Goal: Task Accomplishment & Management: Manage account settings

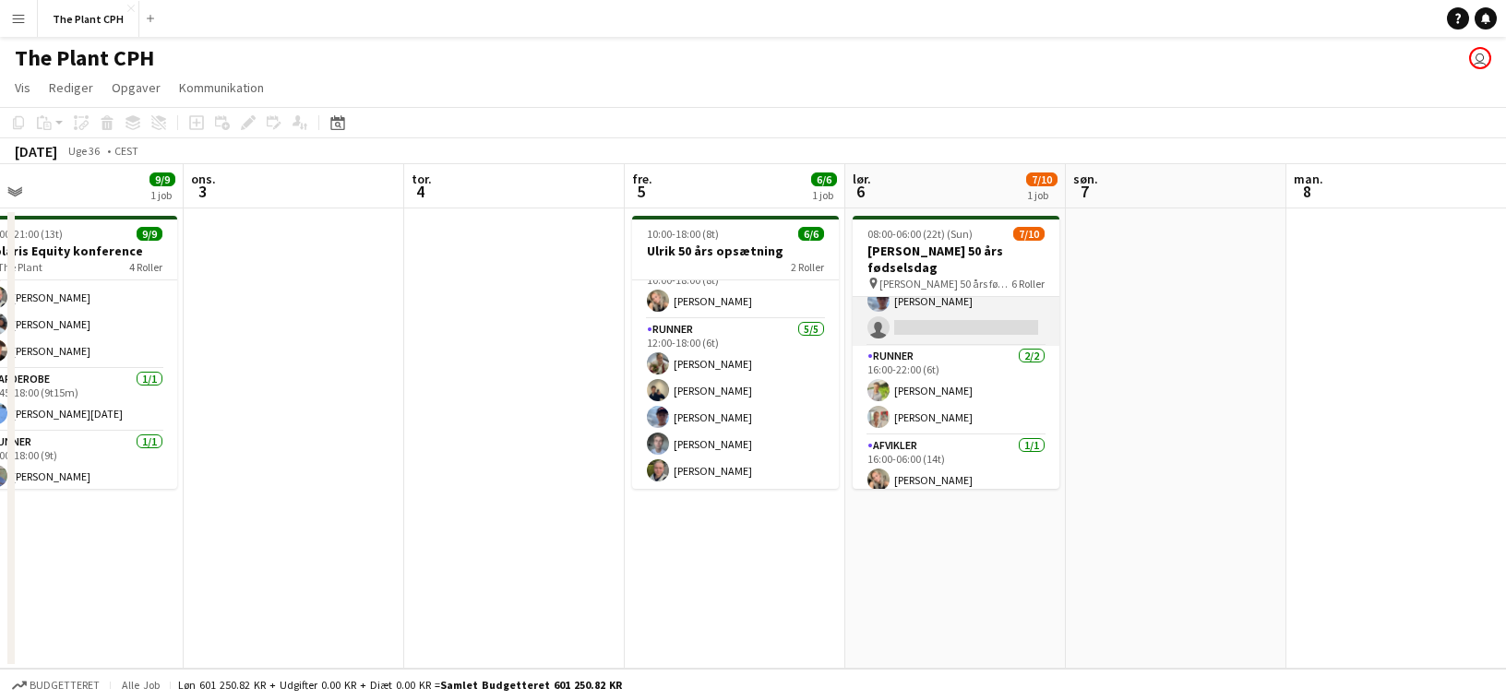
scroll to position [275, 0]
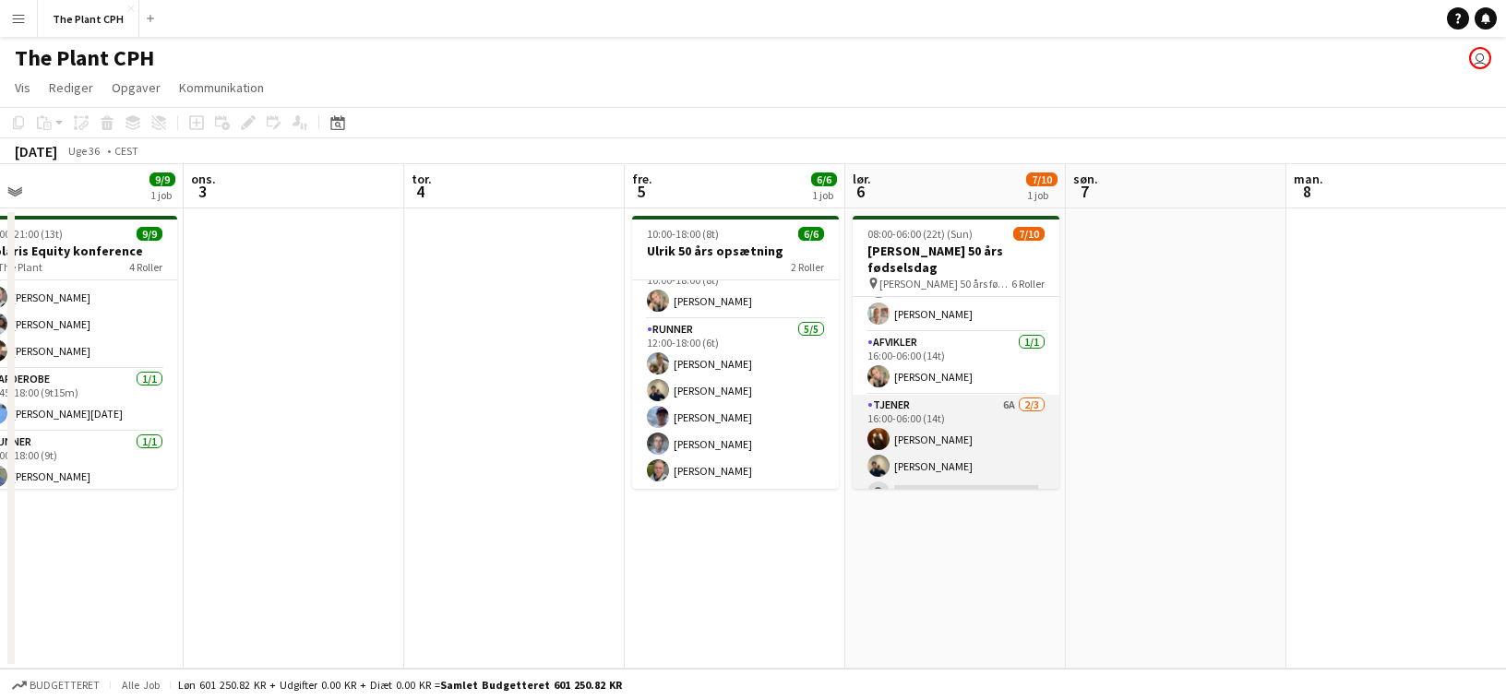
click at [907, 421] on app-card-role "Tjener 6A [DATE] 16:00-06:00 (14t) [PERSON_NAME] [PERSON_NAME] single-neutral-a…" at bounding box center [956, 453] width 207 height 116
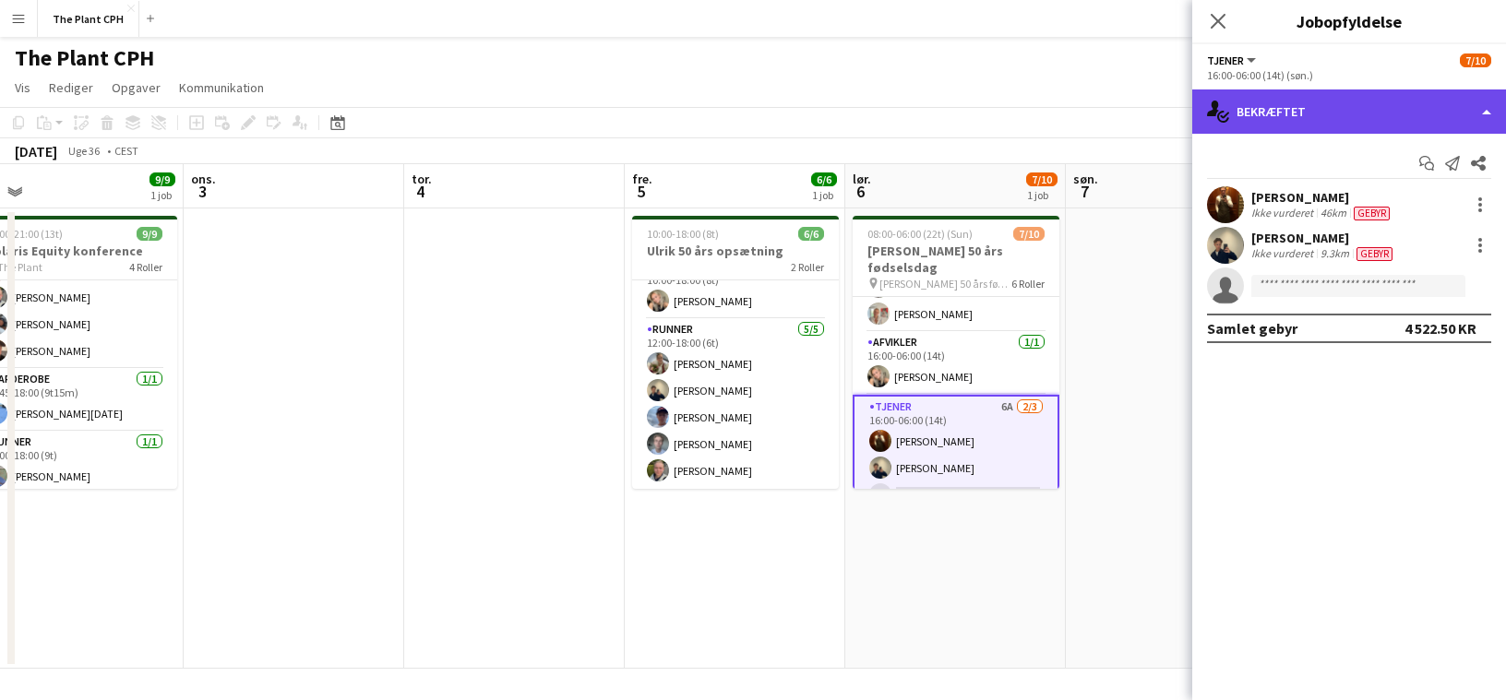
click at [1282, 102] on div "single-neutral-actions-check-2 Bekræftet" at bounding box center [1349, 112] width 314 height 44
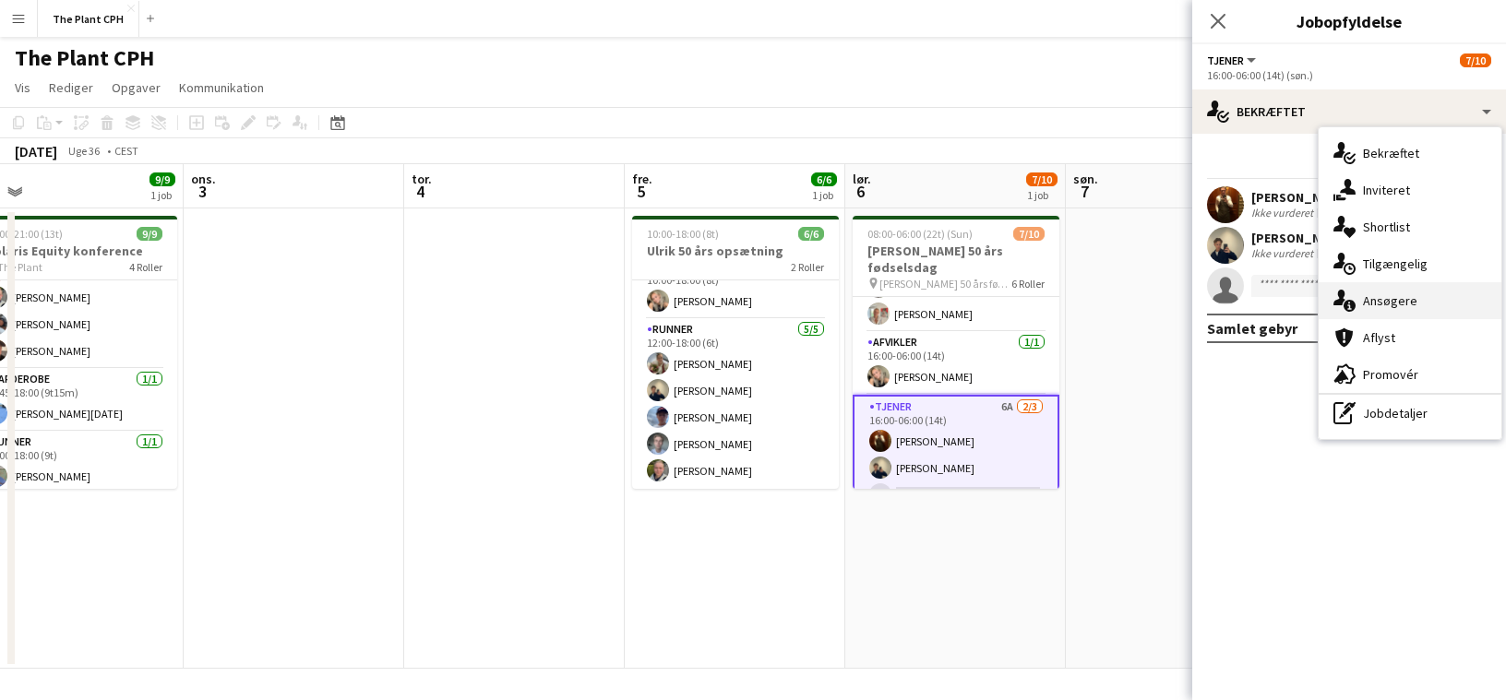
click at [1372, 310] on div "single-neutral-actions-information Ansøgere" at bounding box center [1410, 300] width 183 height 37
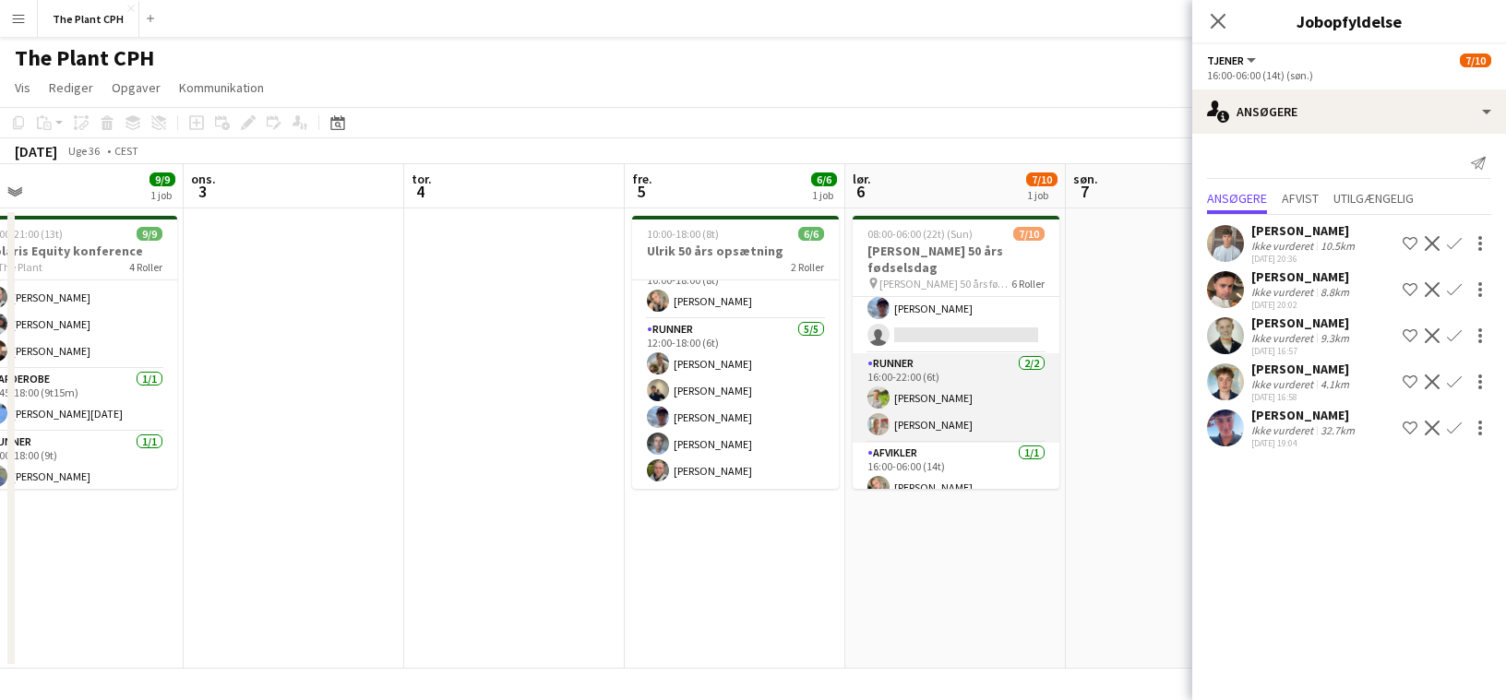
scroll to position [142, 0]
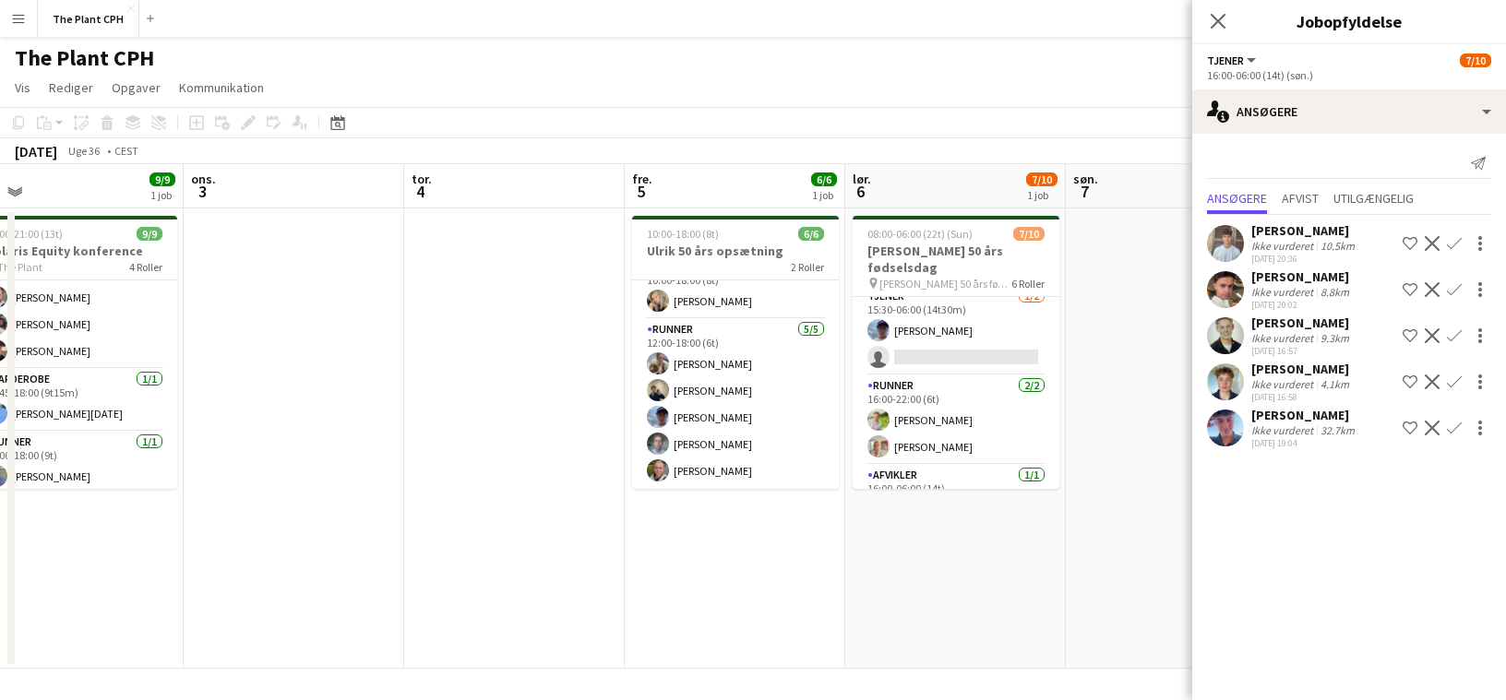
click at [1225, 27] on app-icon "Luk pop-in" at bounding box center [1218, 21] width 22 height 22
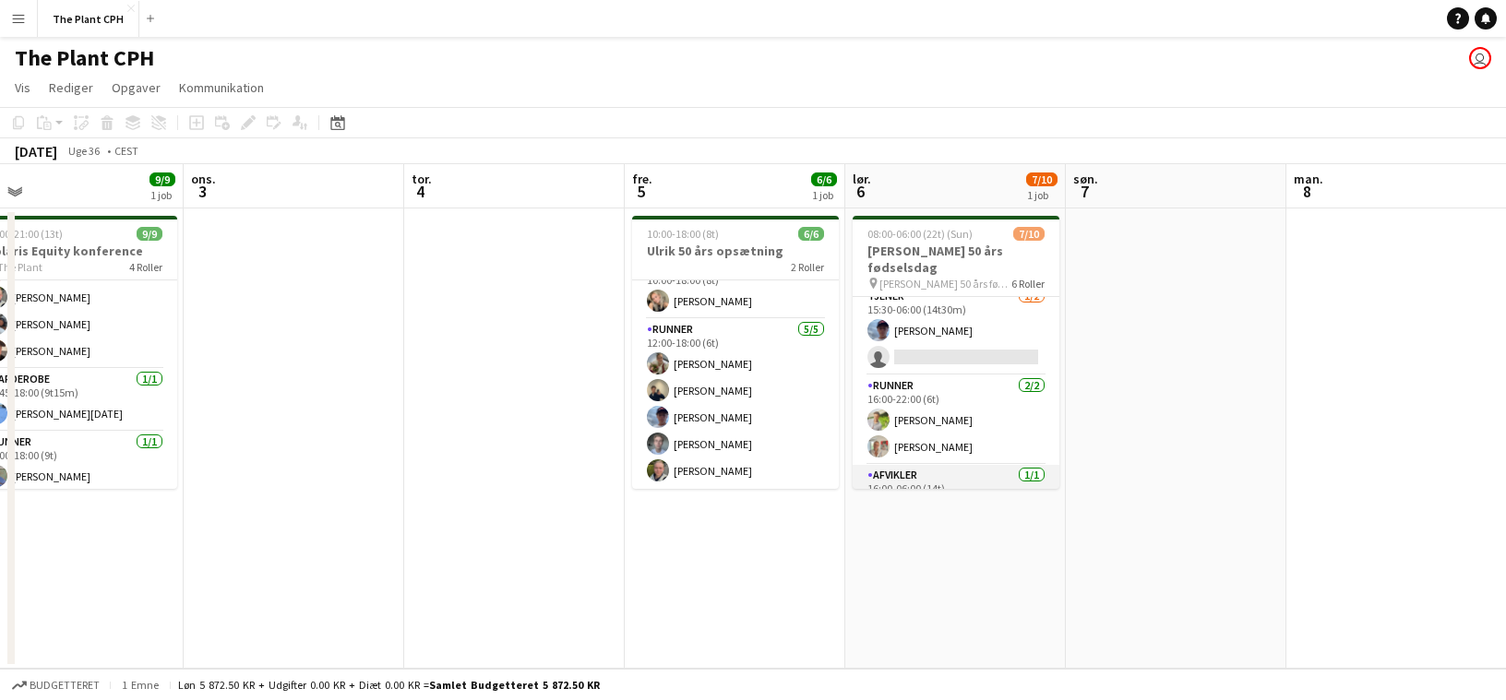
scroll to position [0, 0]
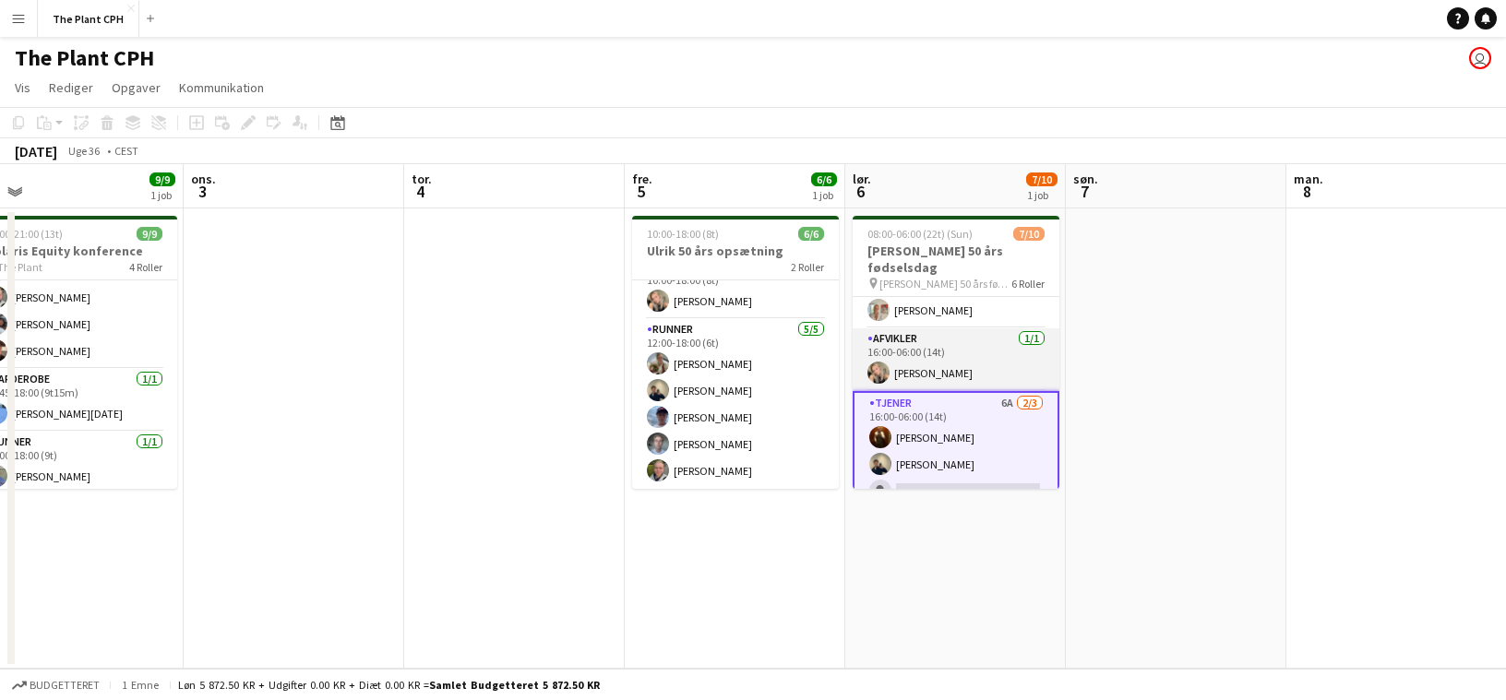
click at [987, 450] on app-card-role "Tjener 6A [DATE] 16:00-06:00 (14t) [PERSON_NAME] [PERSON_NAME] single-neutral-a…" at bounding box center [956, 451] width 207 height 120
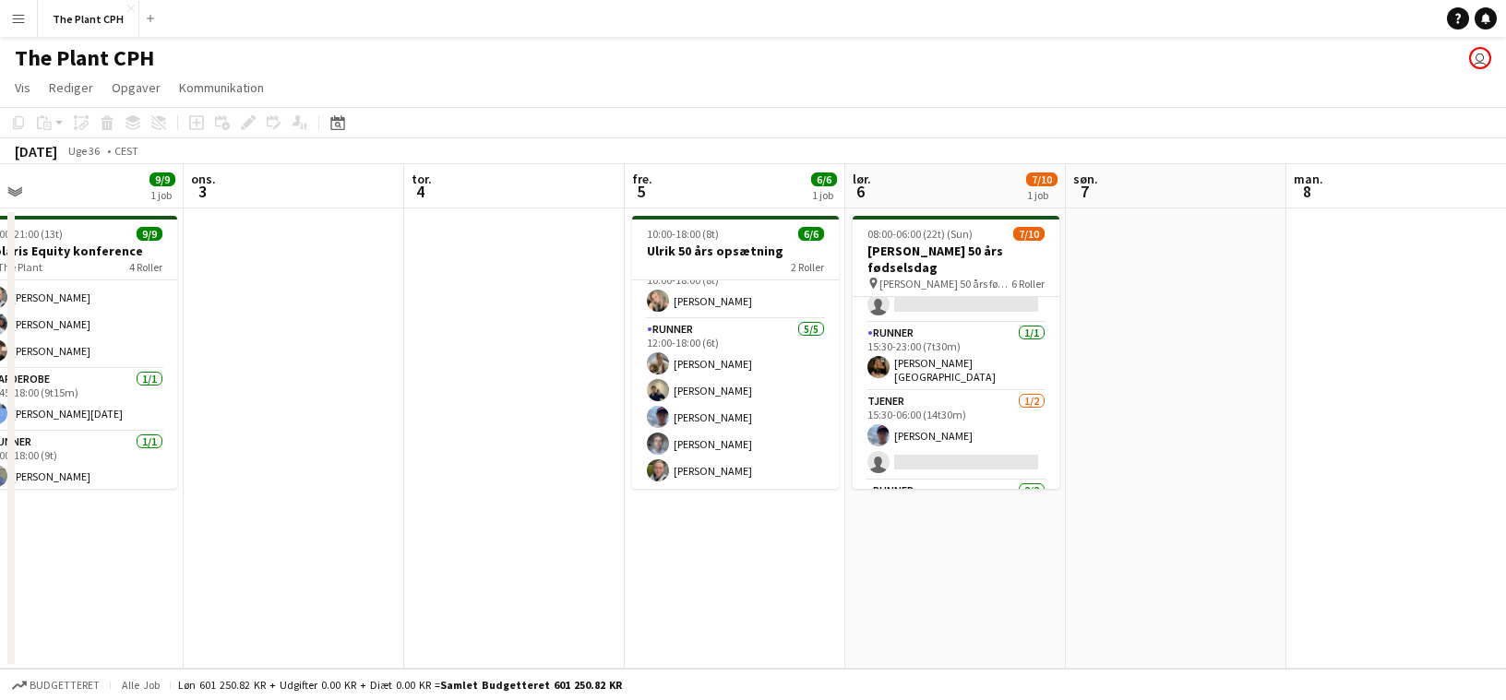
scroll to position [32, 0]
click at [965, 400] on app-card-role "Tjener [DATE] 15:30-06:00 (14t30m) [PERSON_NAME] single-neutral-actions" at bounding box center [956, 441] width 207 height 90
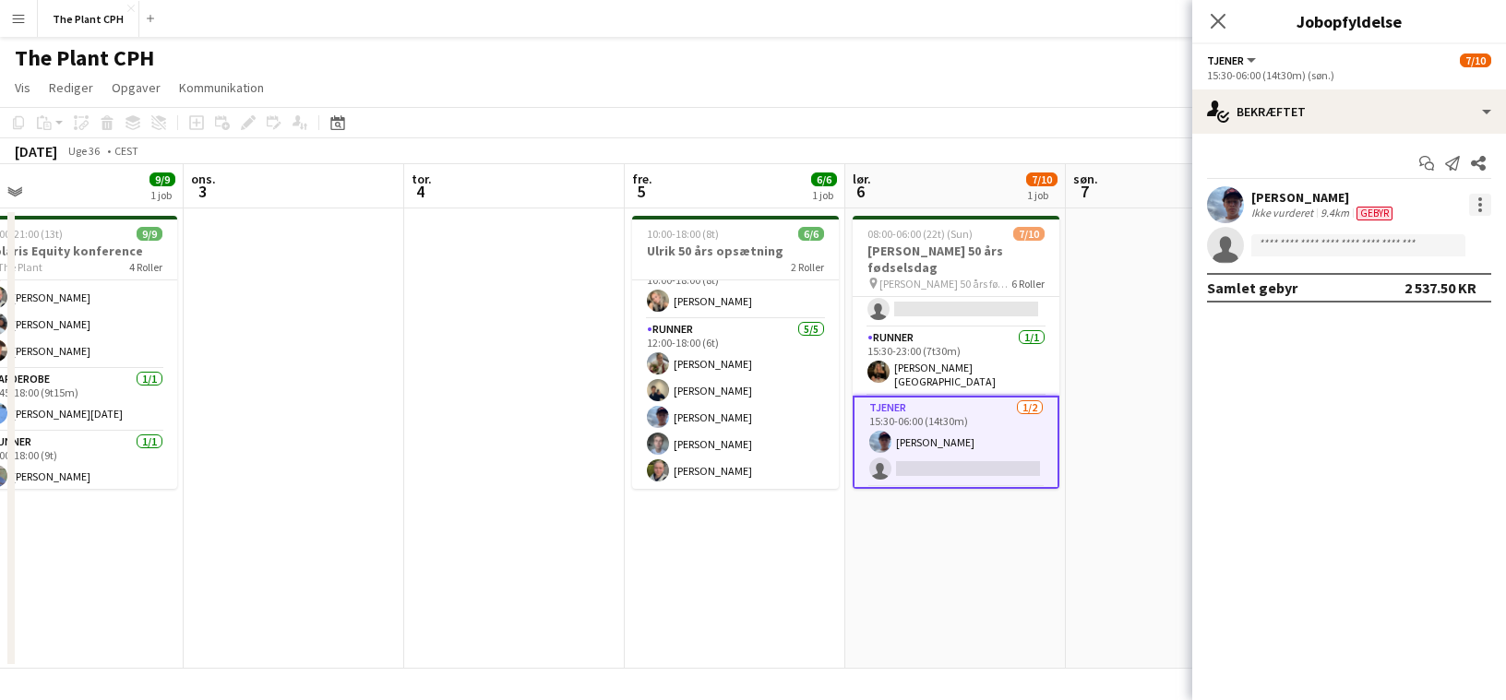
click at [1478, 203] on div at bounding box center [1480, 205] width 4 height 4
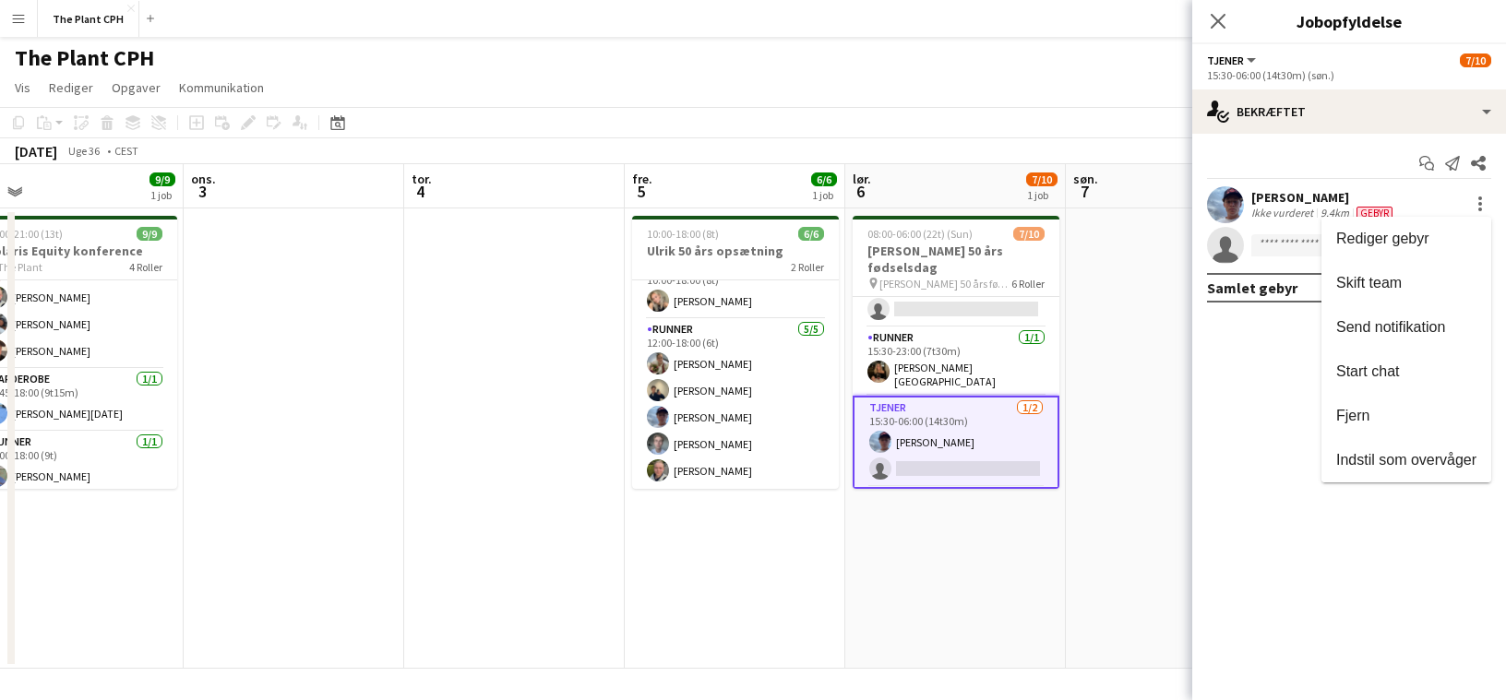
click at [1274, 181] on div at bounding box center [753, 350] width 1506 height 700
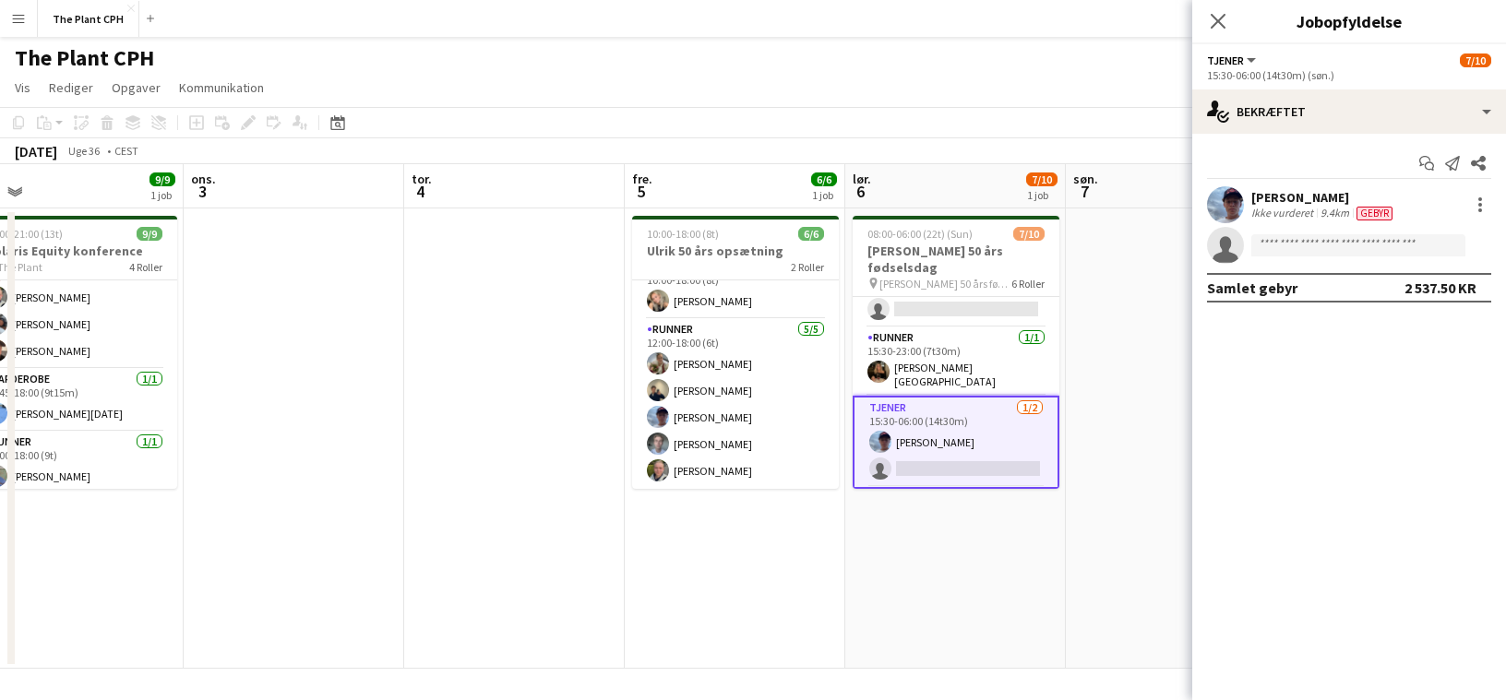
click at [1286, 257] on app-invite-slot "single-neutral-actions" at bounding box center [1349, 245] width 314 height 37
click at [1288, 250] on input at bounding box center [1358, 245] width 214 height 22
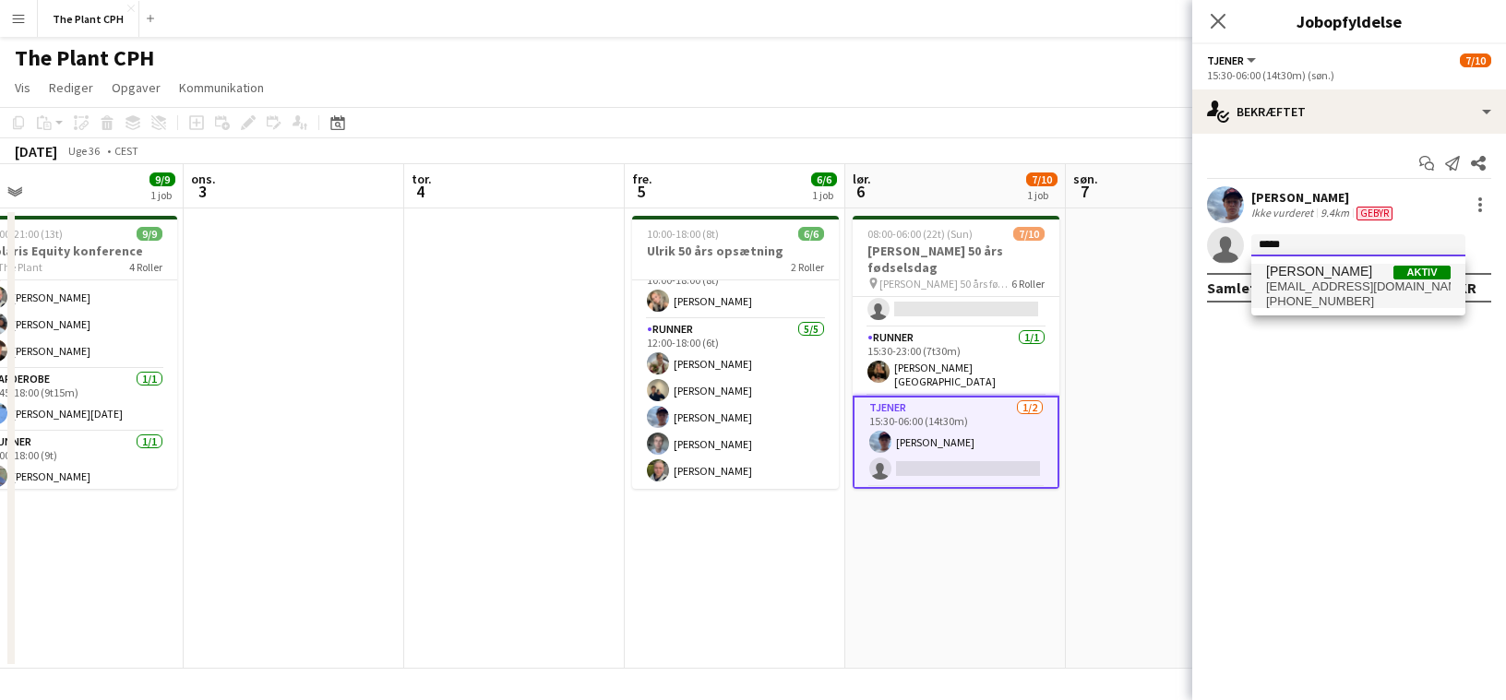
type input "*****"
click at [1280, 286] on span "[EMAIL_ADDRESS][DOMAIN_NAME]" at bounding box center [1358, 287] width 185 height 15
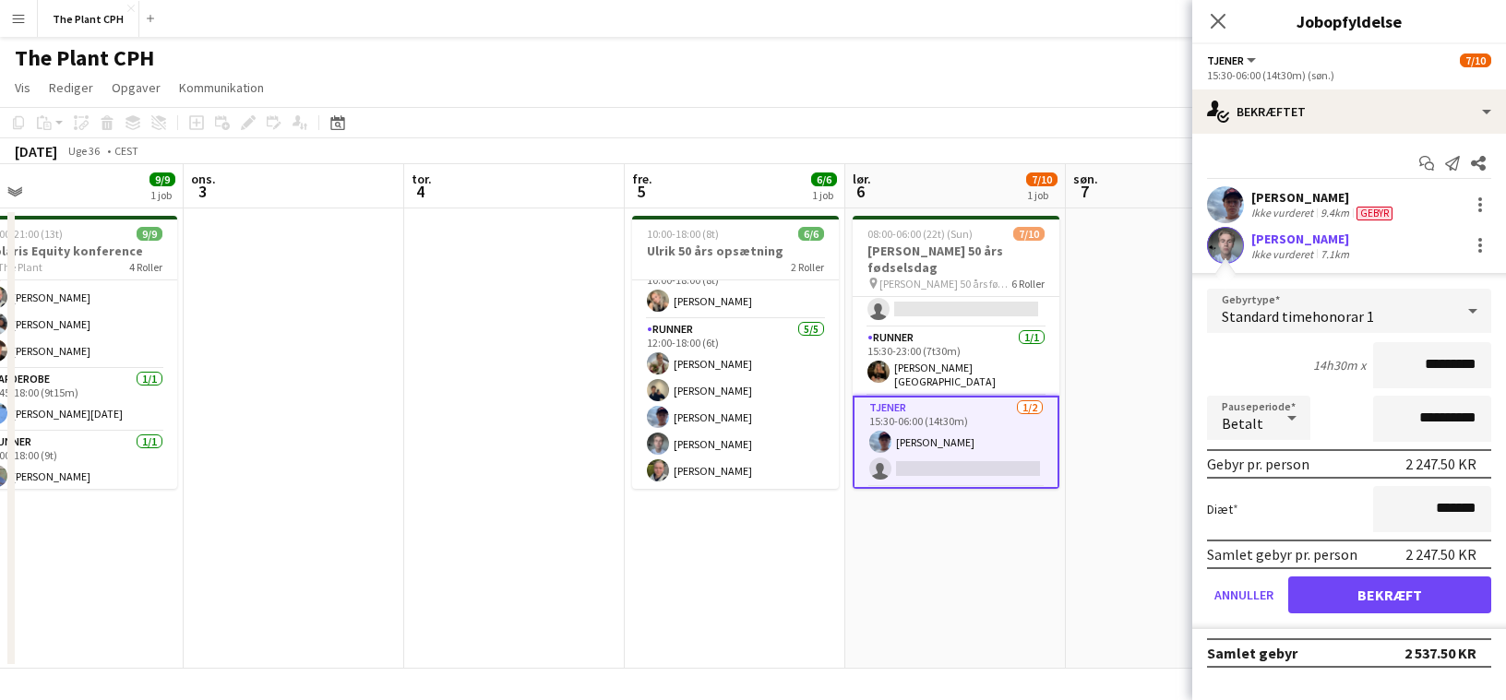
click at [1313, 247] on div "Ikke vurderet" at bounding box center [1284, 254] width 66 height 14
click at [1480, 245] on div at bounding box center [1480, 246] width 4 height 4
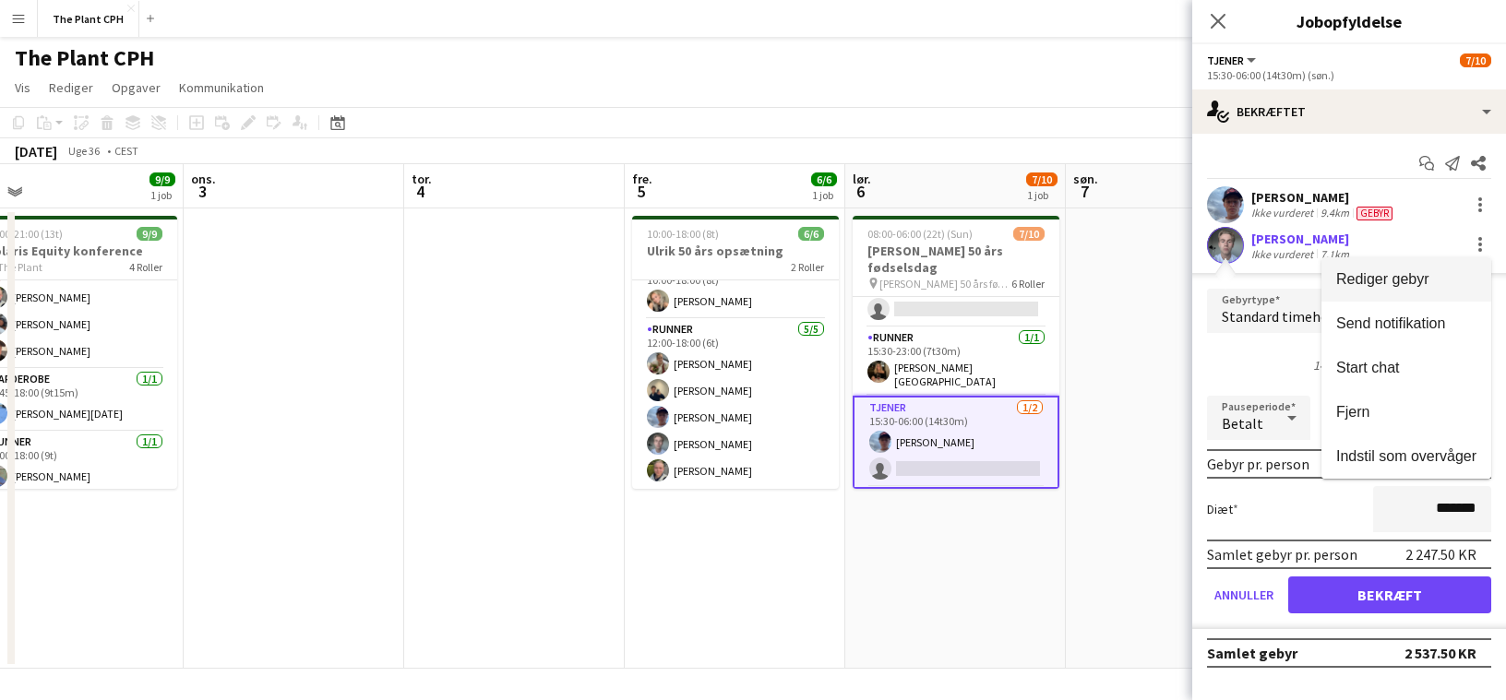
click at [1415, 277] on span "Rediger gebyr" at bounding box center [1382, 279] width 93 height 16
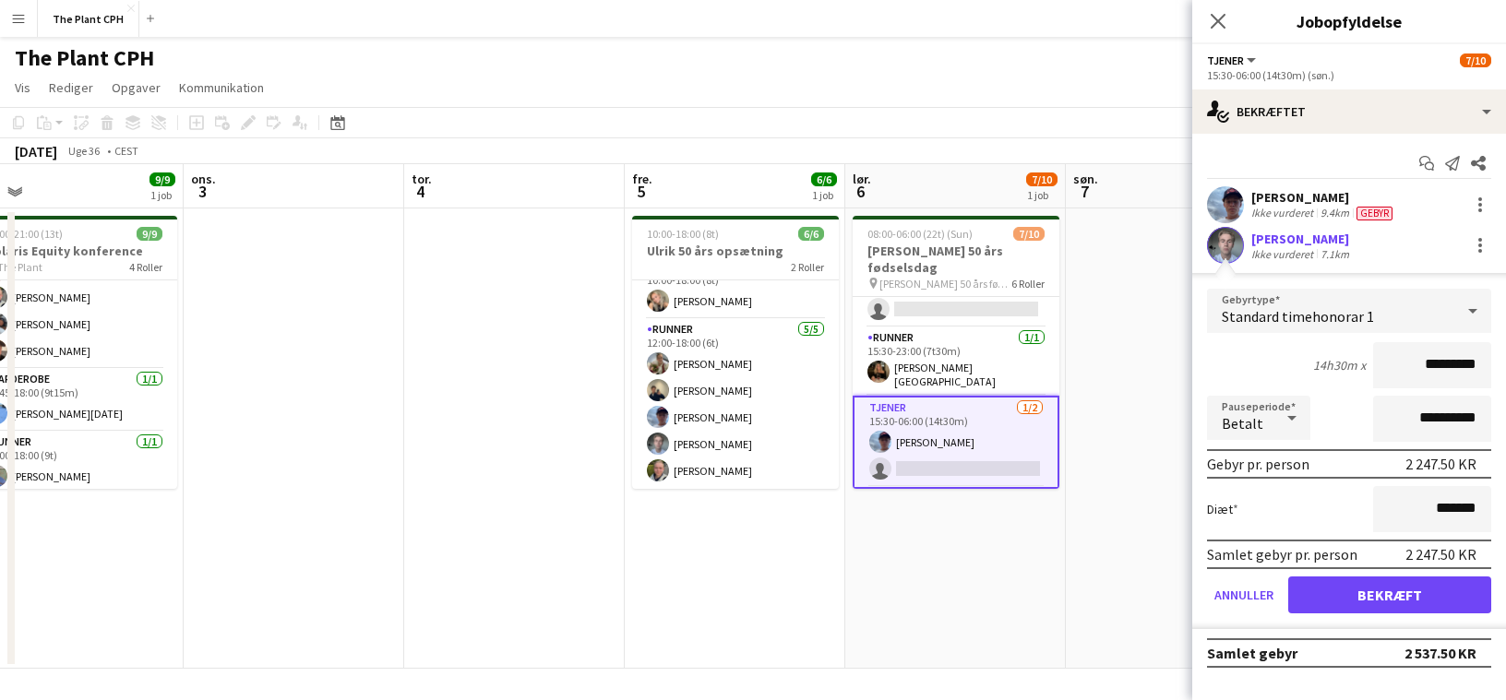
click at [1317, 249] on div "7.1km" at bounding box center [1335, 254] width 36 height 14
click at [1296, 434] on icon at bounding box center [1292, 418] width 22 height 37
click at [1274, 509] on span "Ubetalt" at bounding box center [1259, 517] width 74 height 18
click at [1440, 432] on input "**********" at bounding box center [1432, 419] width 118 height 46
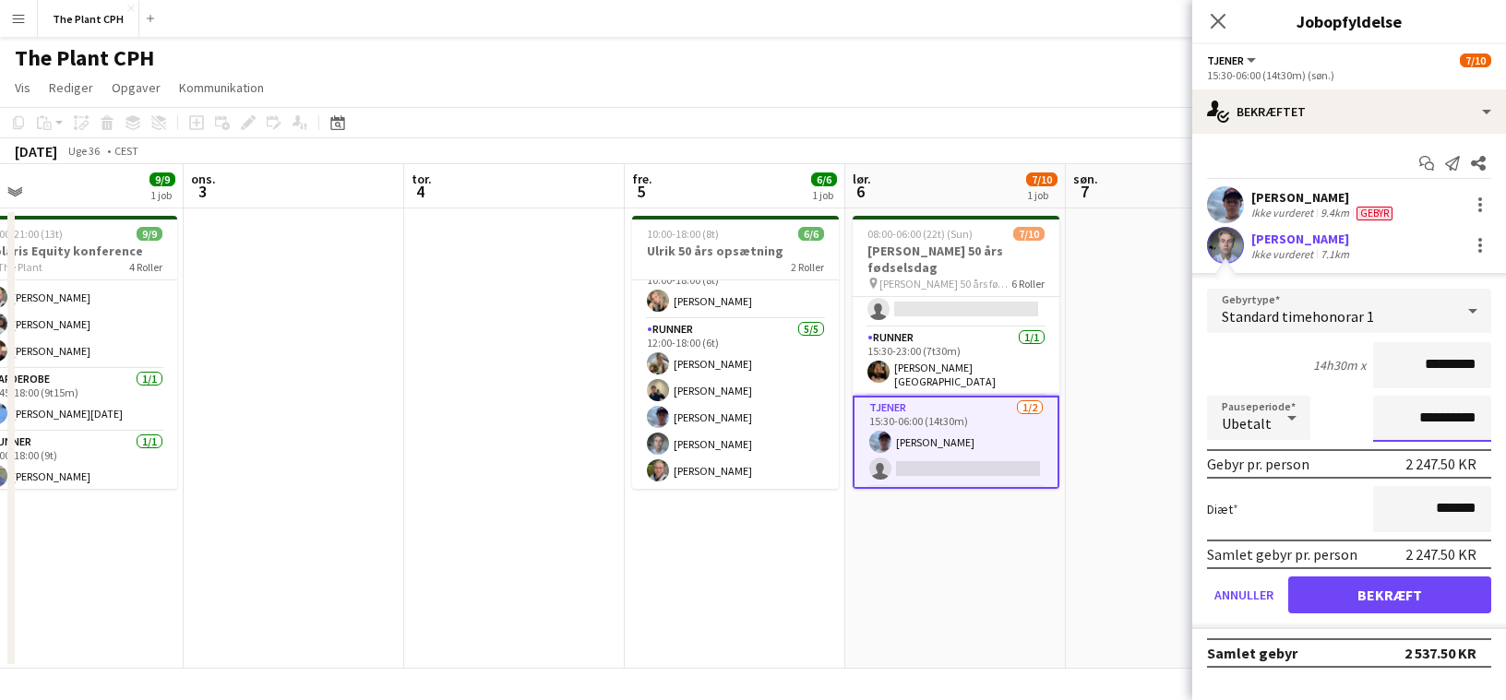
click at [1440, 432] on input "**********" at bounding box center [1432, 419] width 118 height 46
type input "**********"
click at [1396, 616] on form "**********" at bounding box center [1349, 459] width 314 height 340
click at [1403, 596] on button "Bekræft" at bounding box center [1389, 595] width 203 height 37
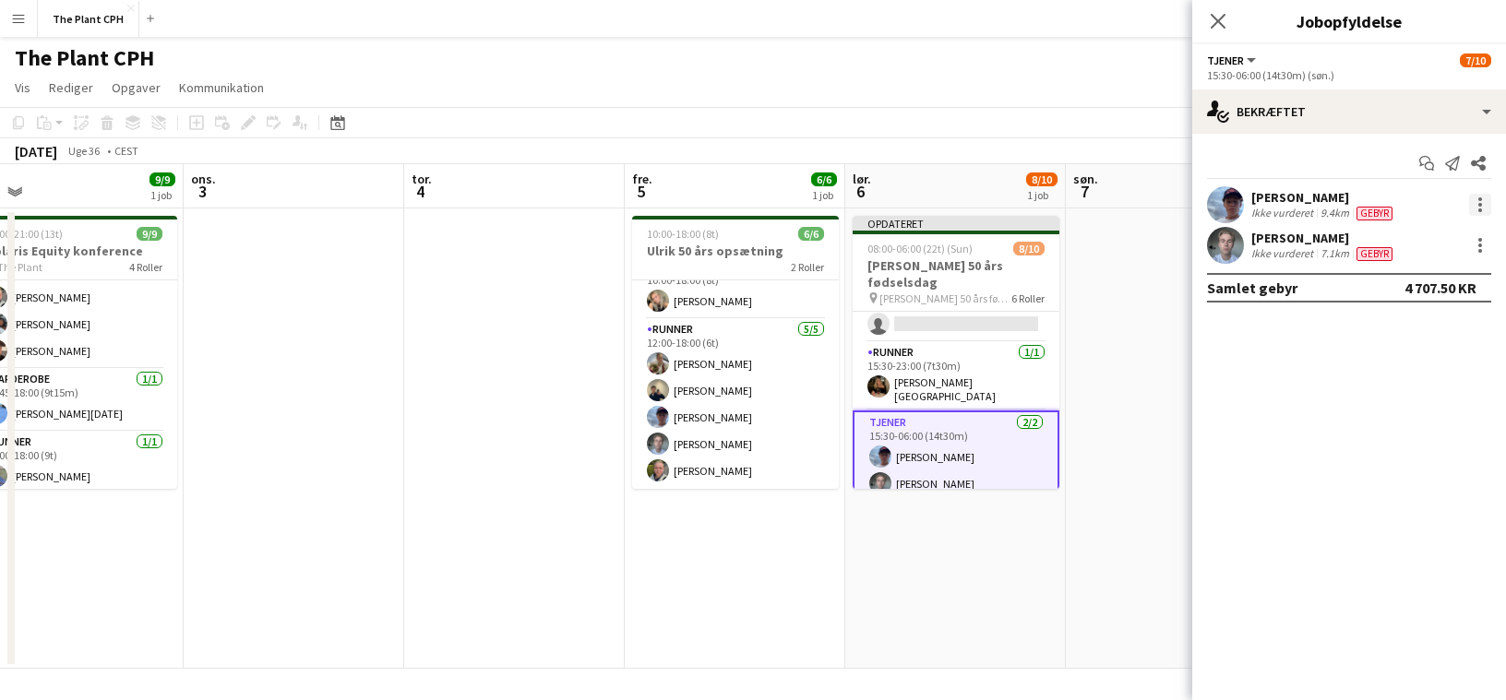
click at [1486, 206] on div at bounding box center [1480, 205] width 22 height 22
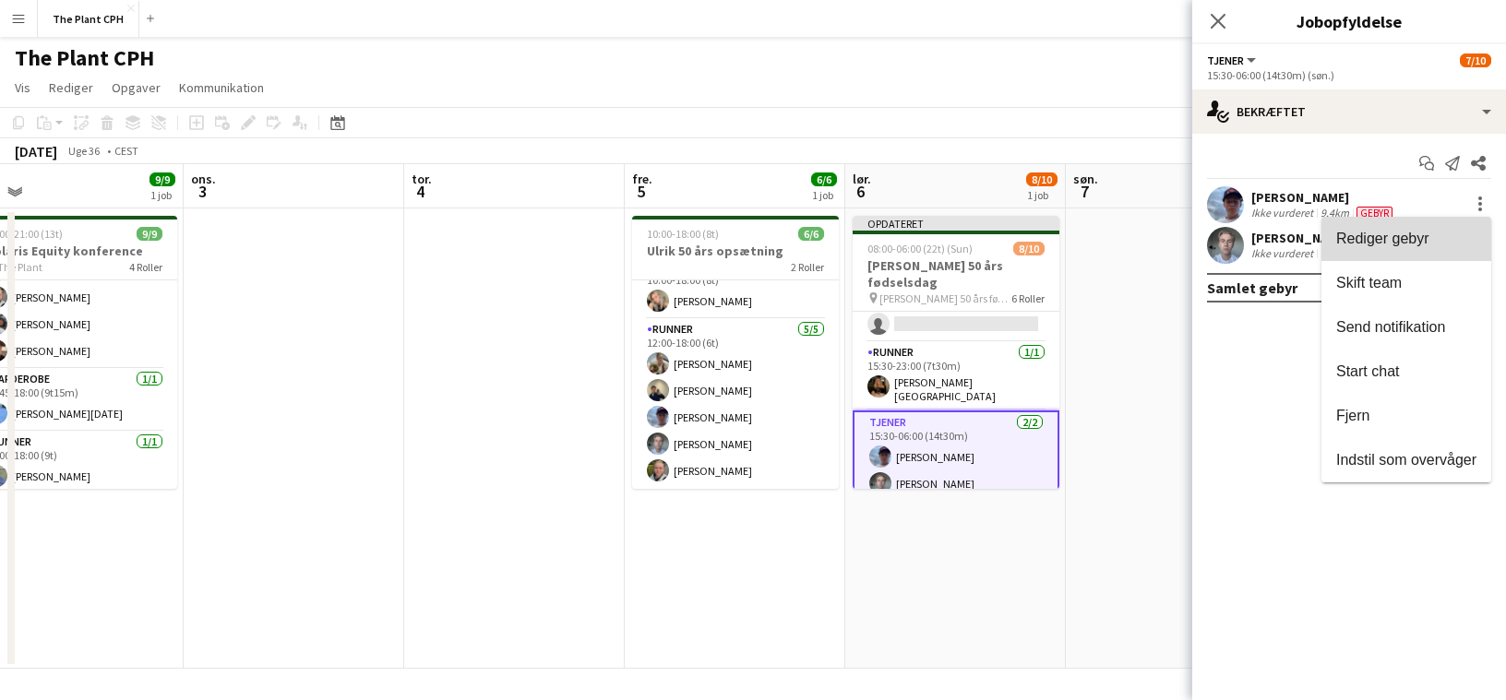
click at [1442, 233] on span "Rediger gebyr" at bounding box center [1406, 239] width 140 height 17
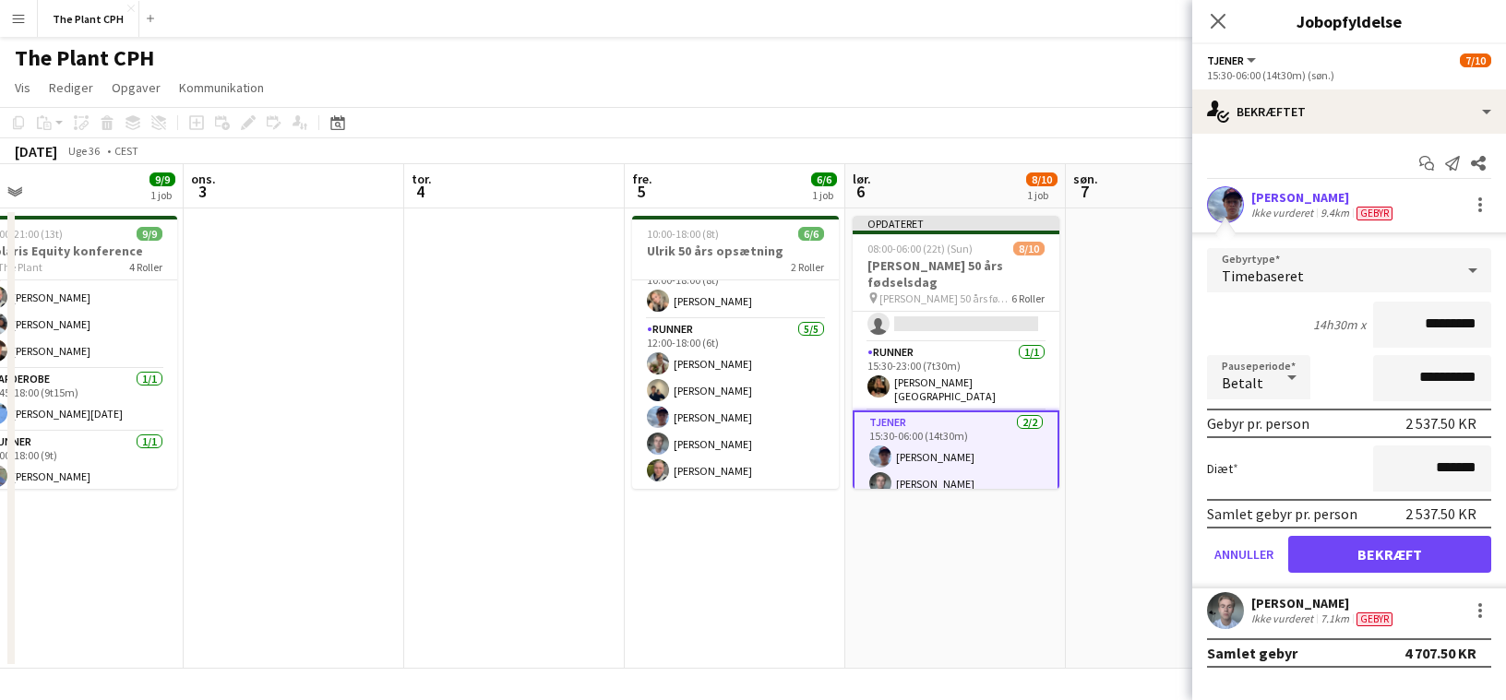
click at [1289, 386] on icon at bounding box center [1292, 377] width 22 height 37
drag, startPoint x: 1253, startPoint y: 470, endPoint x: 1422, endPoint y: 397, distance: 183.9
click at [1255, 469] on span "Ubetalt" at bounding box center [1259, 477] width 74 height 18
click at [1452, 367] on input "**********" at bounding box center [1432, 378] width 118 height 46
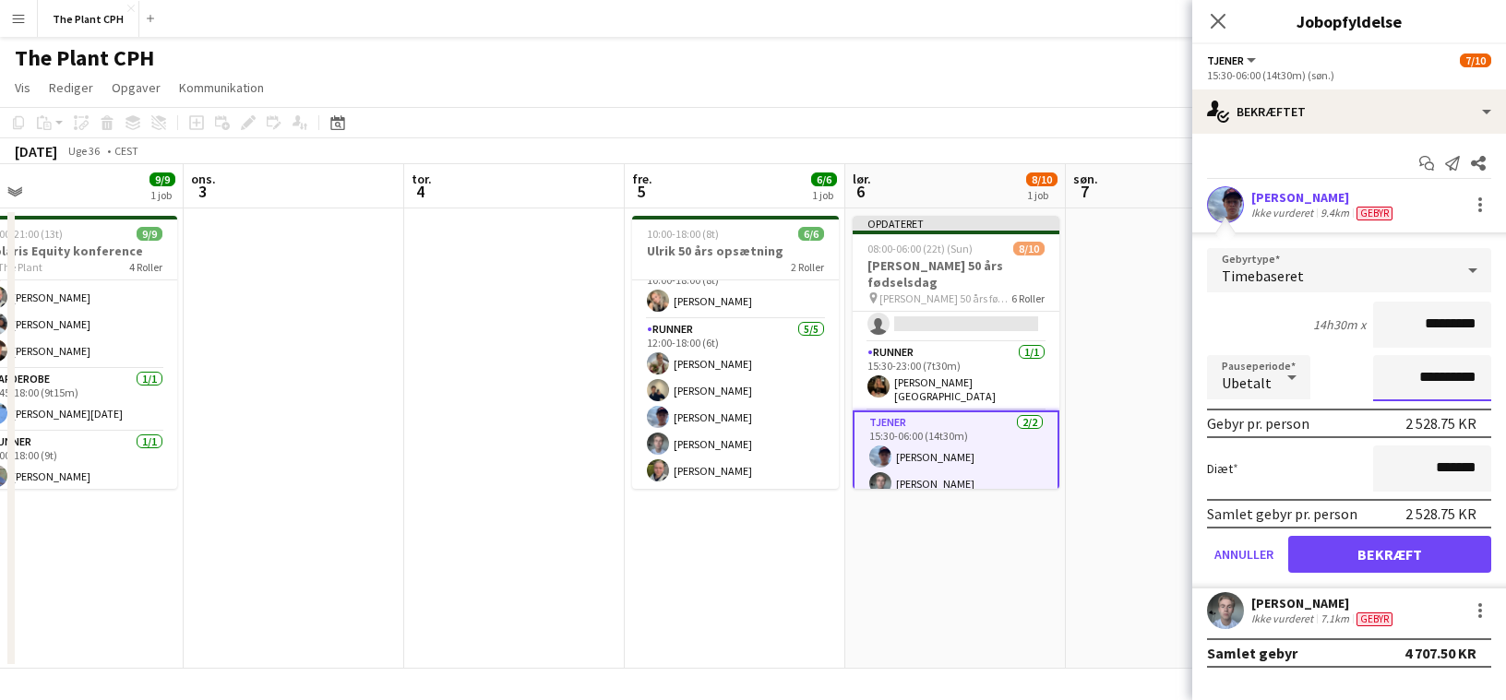
type input "**********"
click button "Bekræft" at bounding box center [1389, 554] width 203 height 37
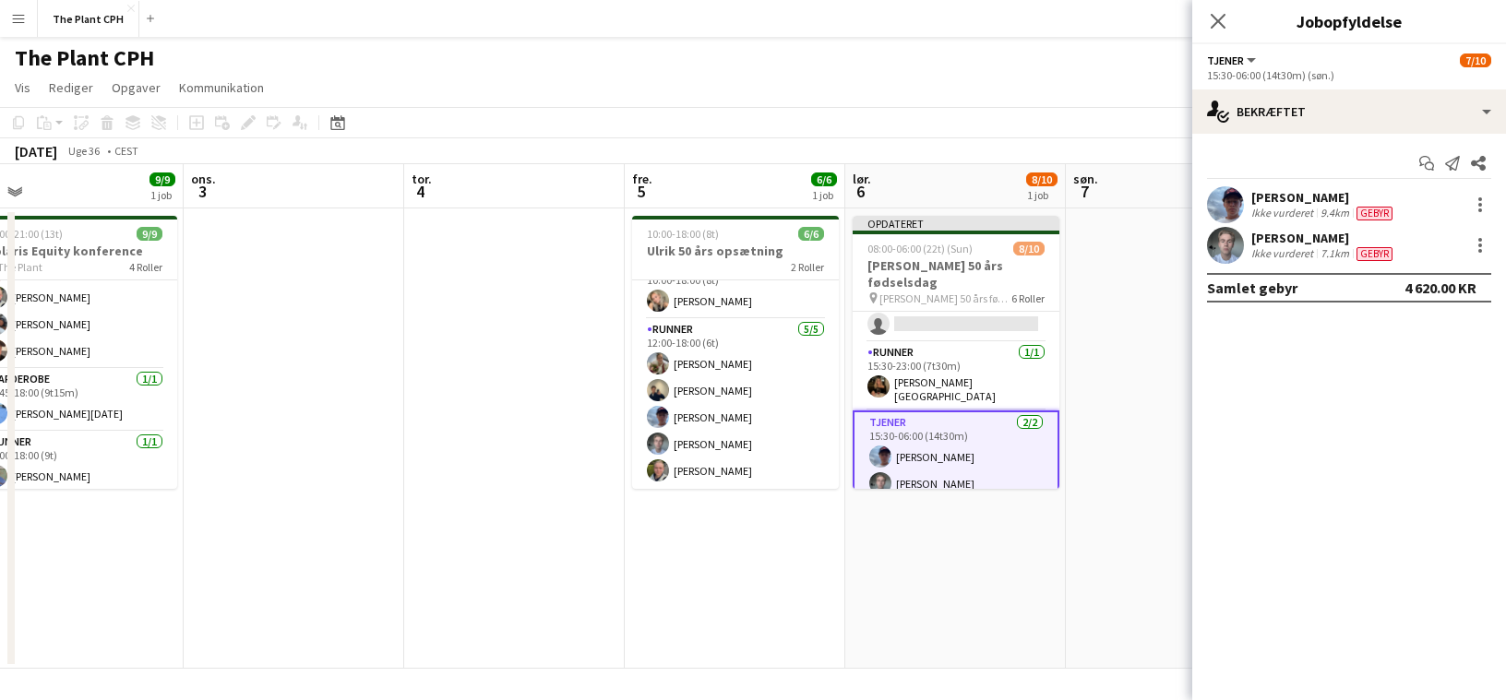
click at [1276, 228] on div "[PERSON_NAME] Ikke vurderet 7.1km [GEOGRAPHIC_DATA]" at bounding box center [1349, 245] width 314 height 37
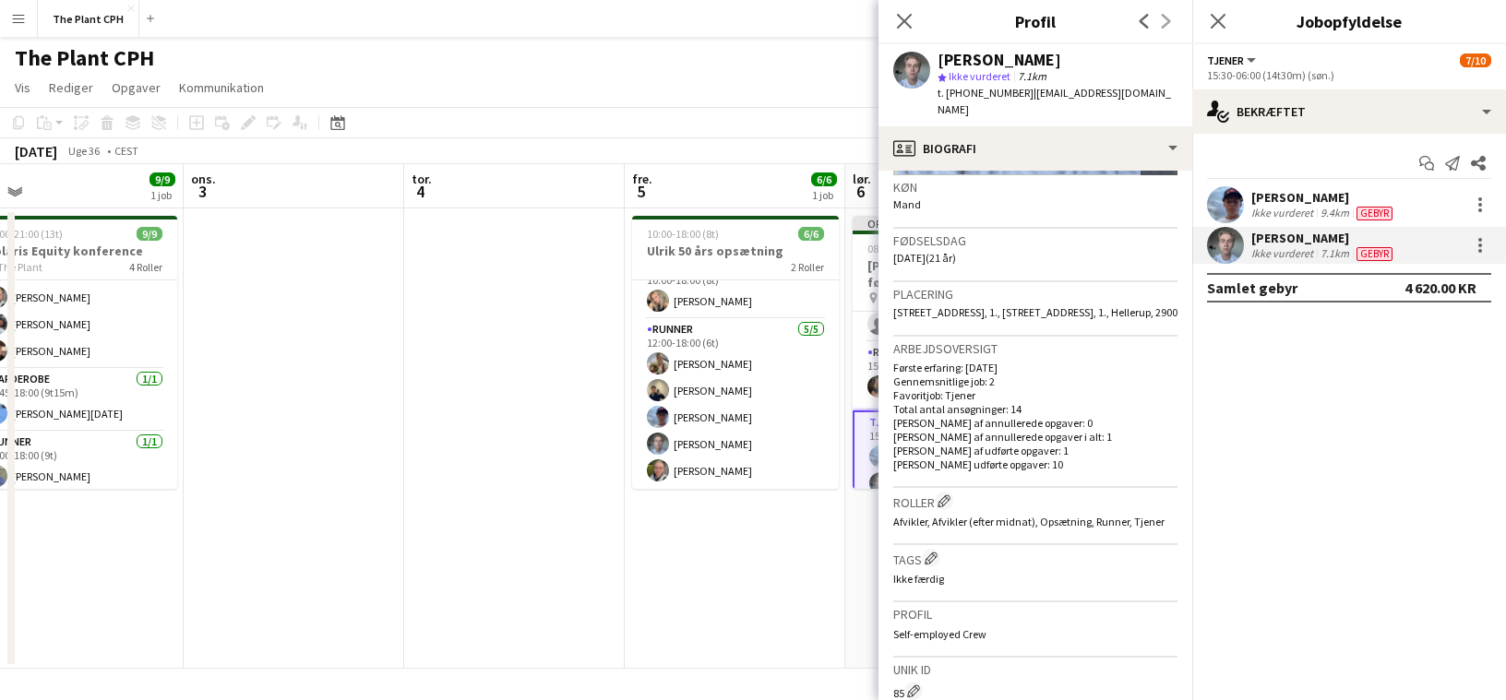
scroll to position [289, 0]
click at [774, 104] on app-page-menu "Vis Dagvisning udvidet Dagvisning kollapset Månedsvisning Datovælger Spring til…" at bounding box center [753, 89] width 1506 height 35
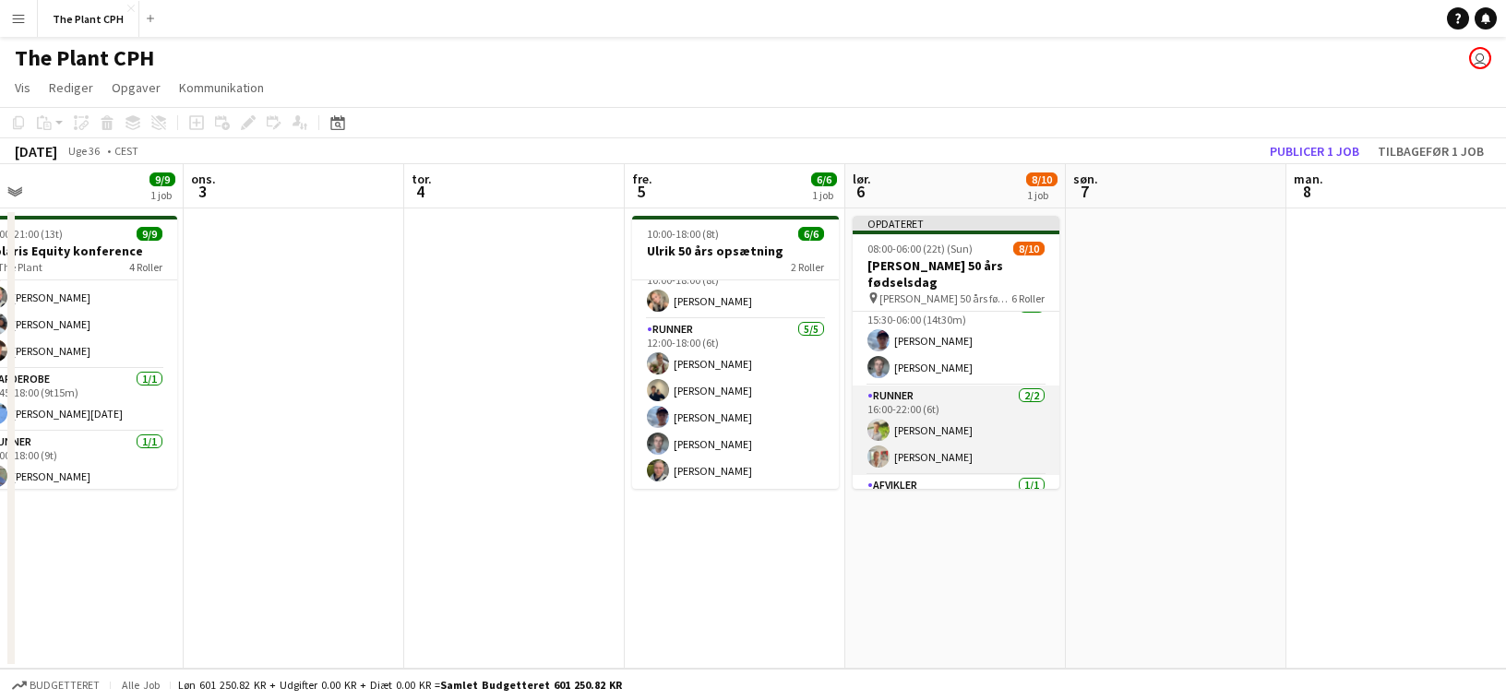
scroll to position [290, 0]
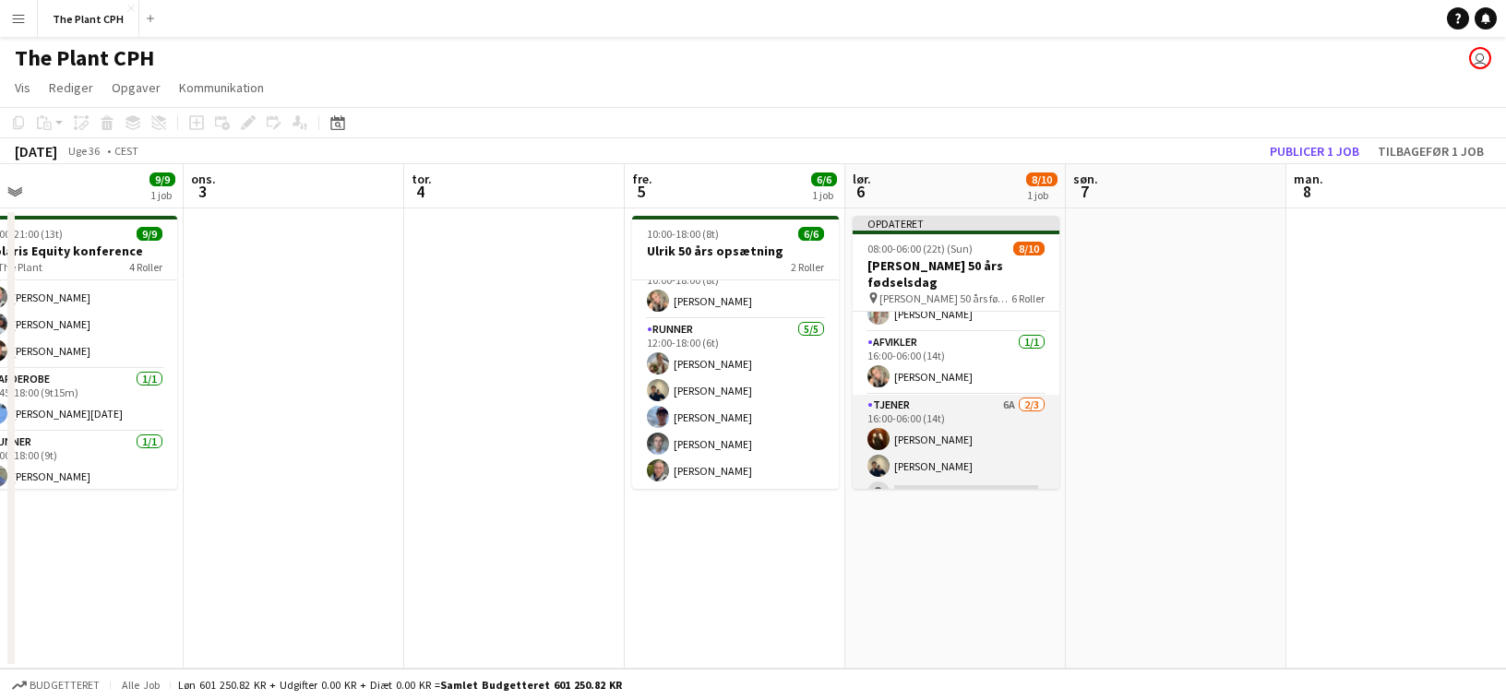
click at [970, 425] on app-card-role "Tjener 6A [DATE] 16:00-06:00 (14t) [PERSON_NAME] [PERSON_NAME] single-neutral-a…" at bounding box center [956, 453] width 207 height 116
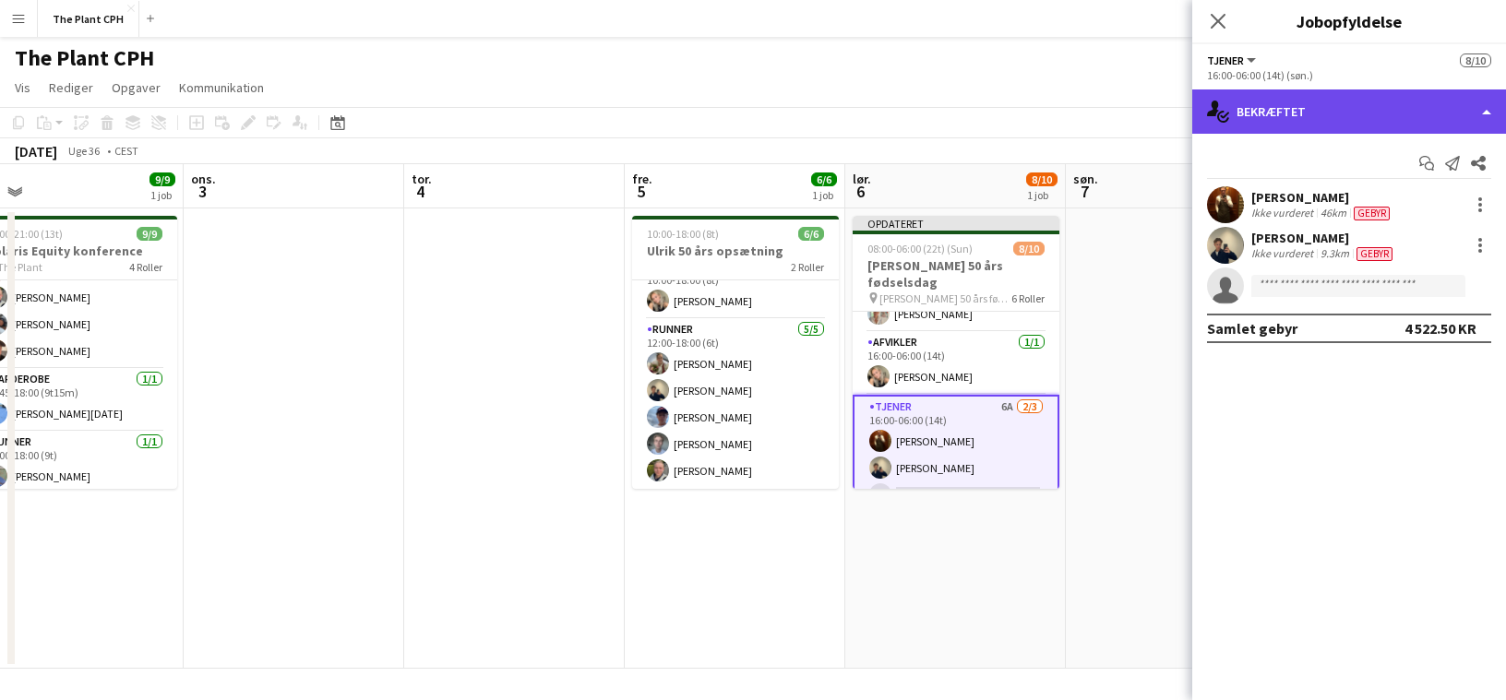
click at [1286, 110] on div "single-neutral-actions-check-2 Bekræftet" at bounding box center [1349, 112] width 314 height 44
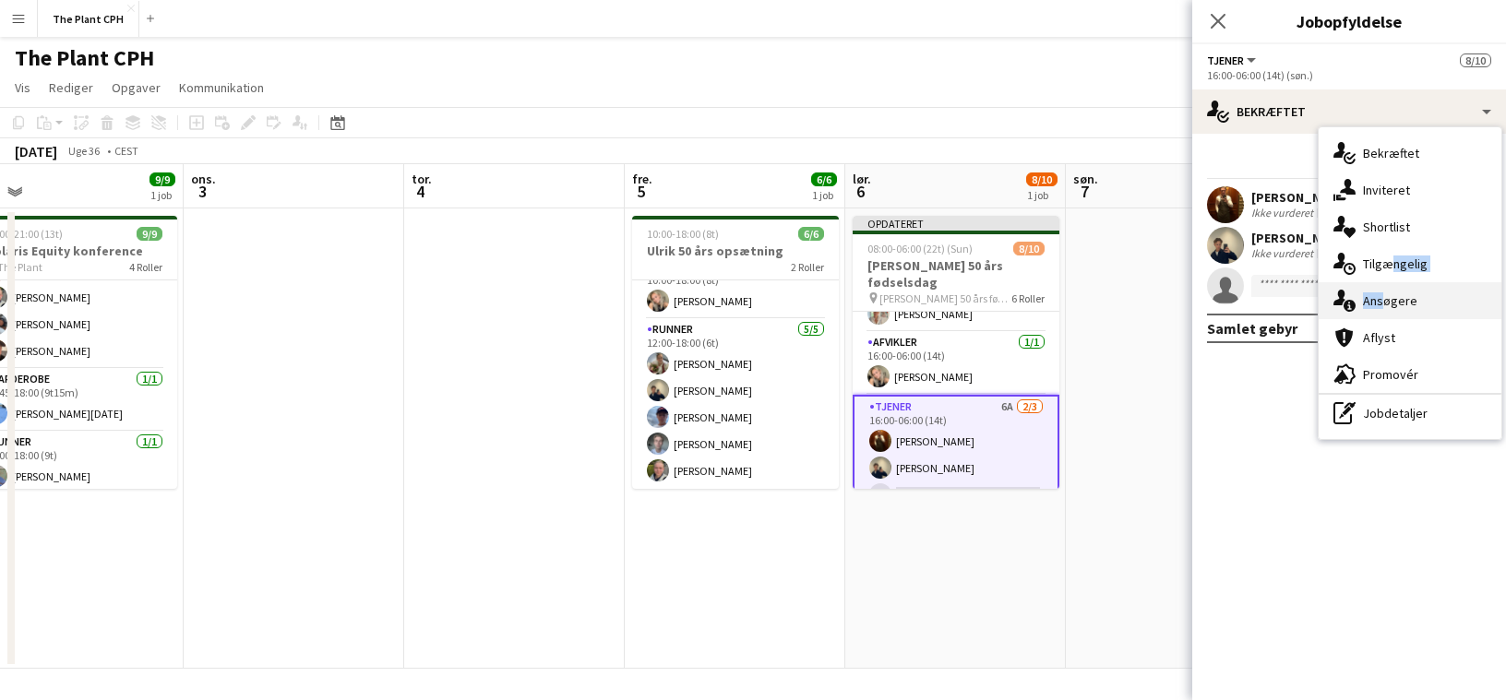
drag, startPoint x: 1384, startPoint y: 260, endPoint x: 1378, endPoint y: 304, distance: 43.8
click at [1378, 304] on div "single-neutral-actions-check-2 Bekræftet single-neutral-actions-share-1 Inviter…" at bounding box center [1410, 283] width 183 height 312
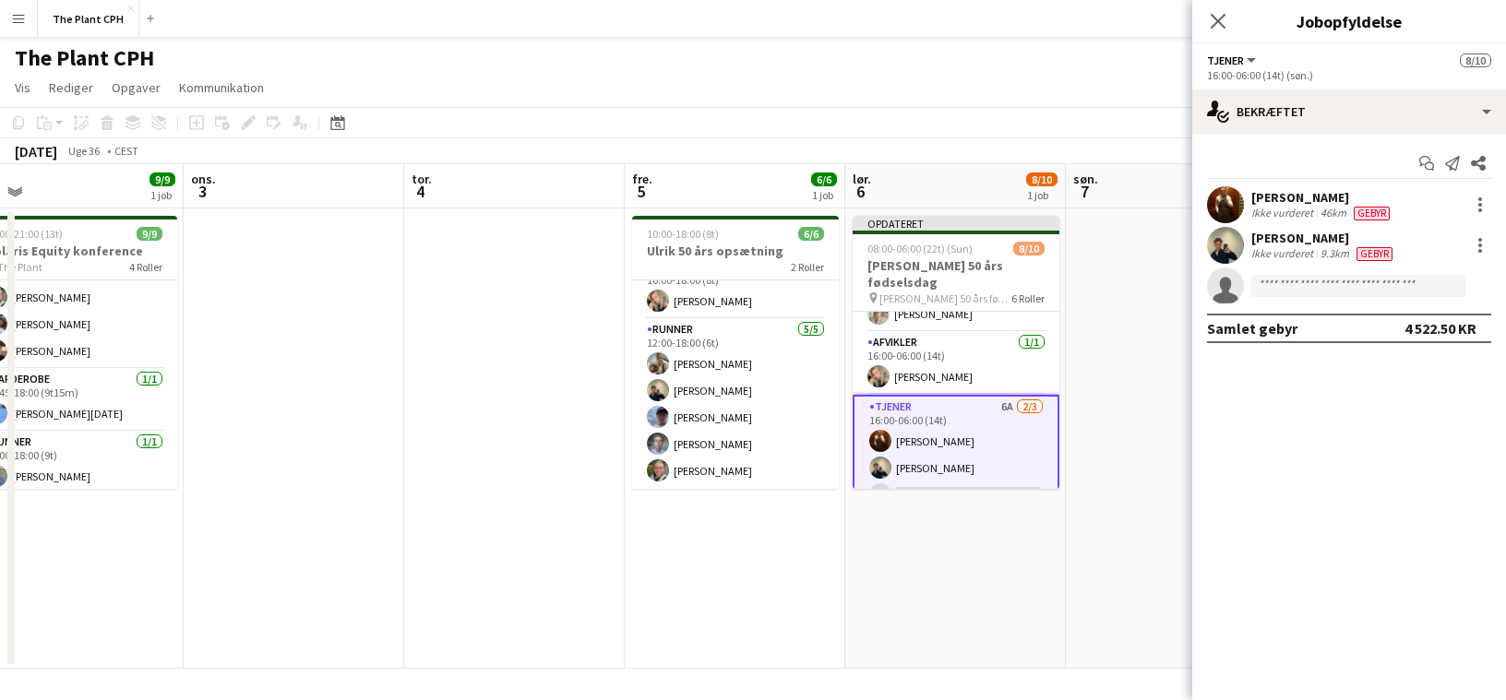
click at [1378, 304] on app-invite-slot "single-neutral-actions" at bounding box center [1349, 286] width 314 height 37
click at [1320, 298] on app-invite-slot "single-neutral-actions" at bounding box center [1349, 286] width 314 height 37
click at [1322, 293] on input at bounding box center [1358, 286] width 214 height 22
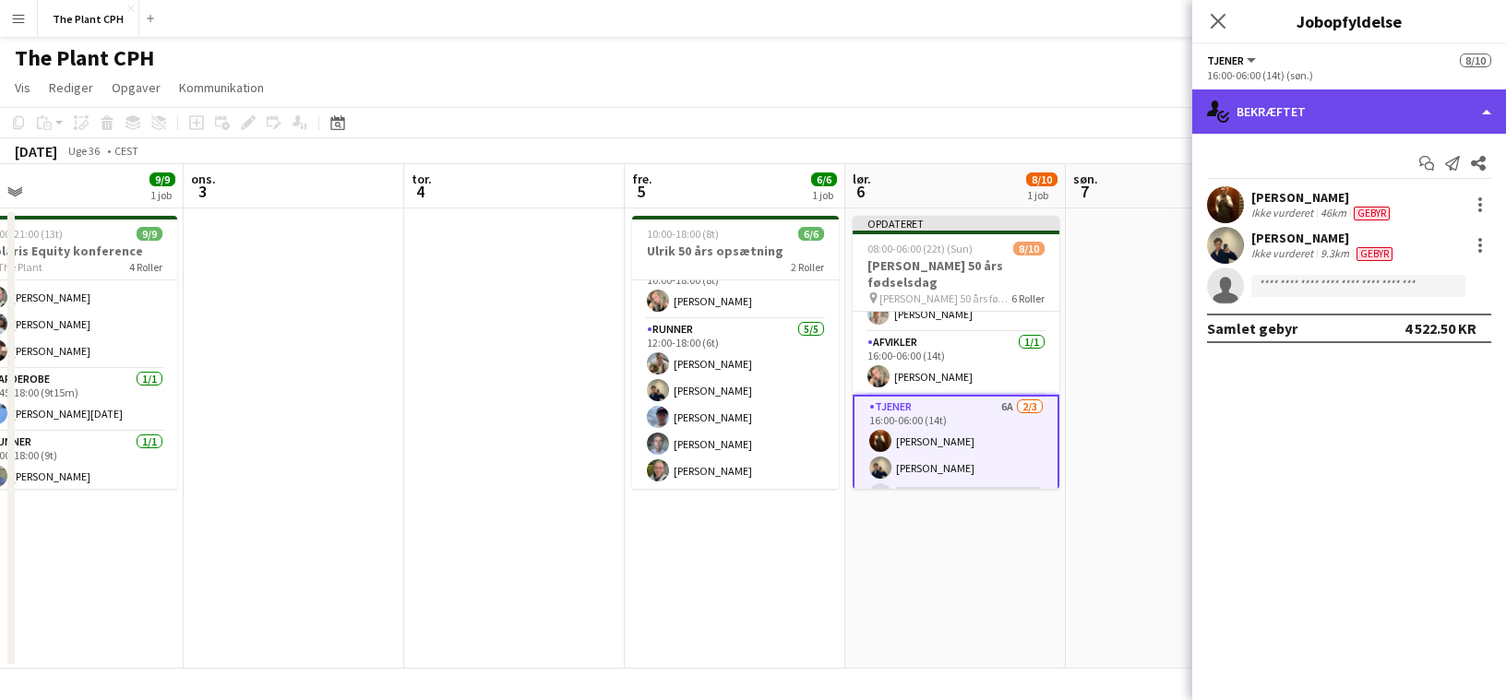
click at [1362, 116] on div "single-neutral-actions-check-2 Bekræftet" at bounding box center [1349, 112] width 314 height 44
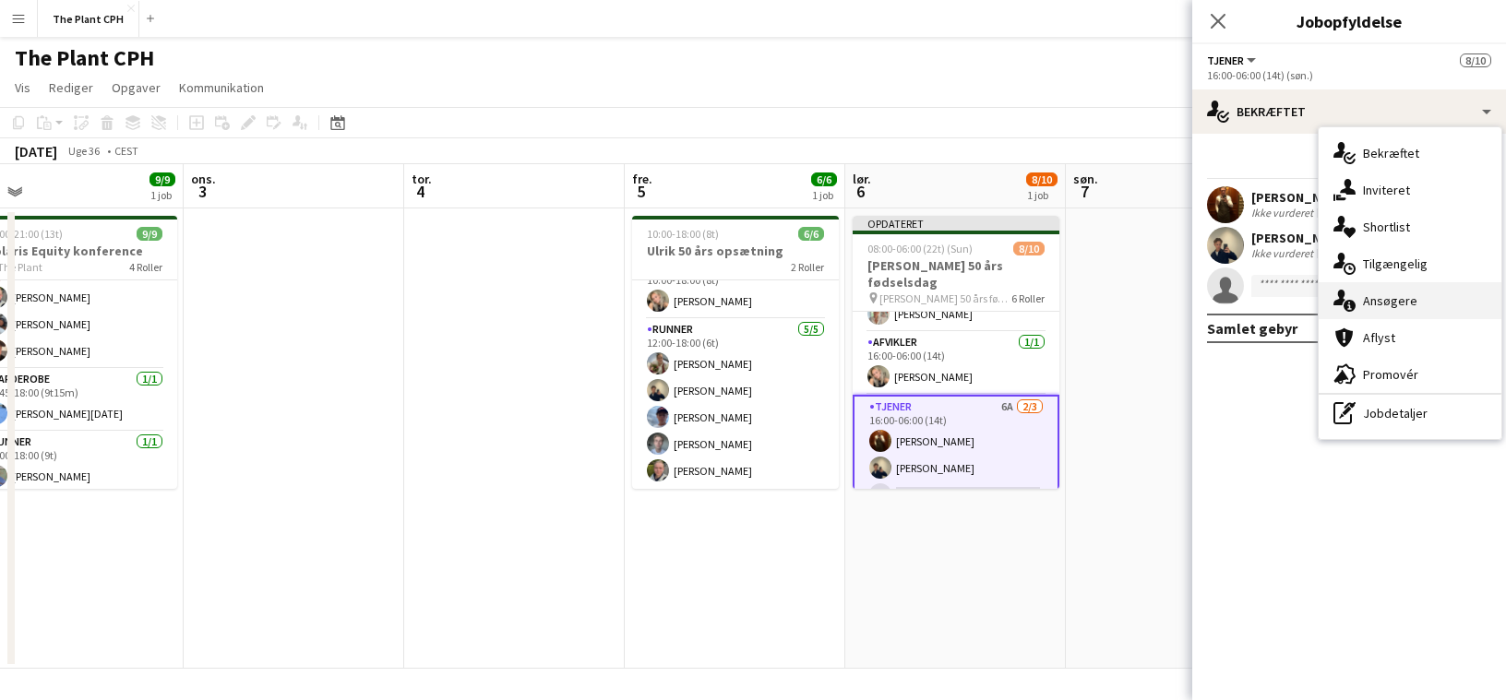
click at [1398, 298] on div "single-neutral-actions-information Ansøgere" at bounding box center [1410, 300] width 183 height 37
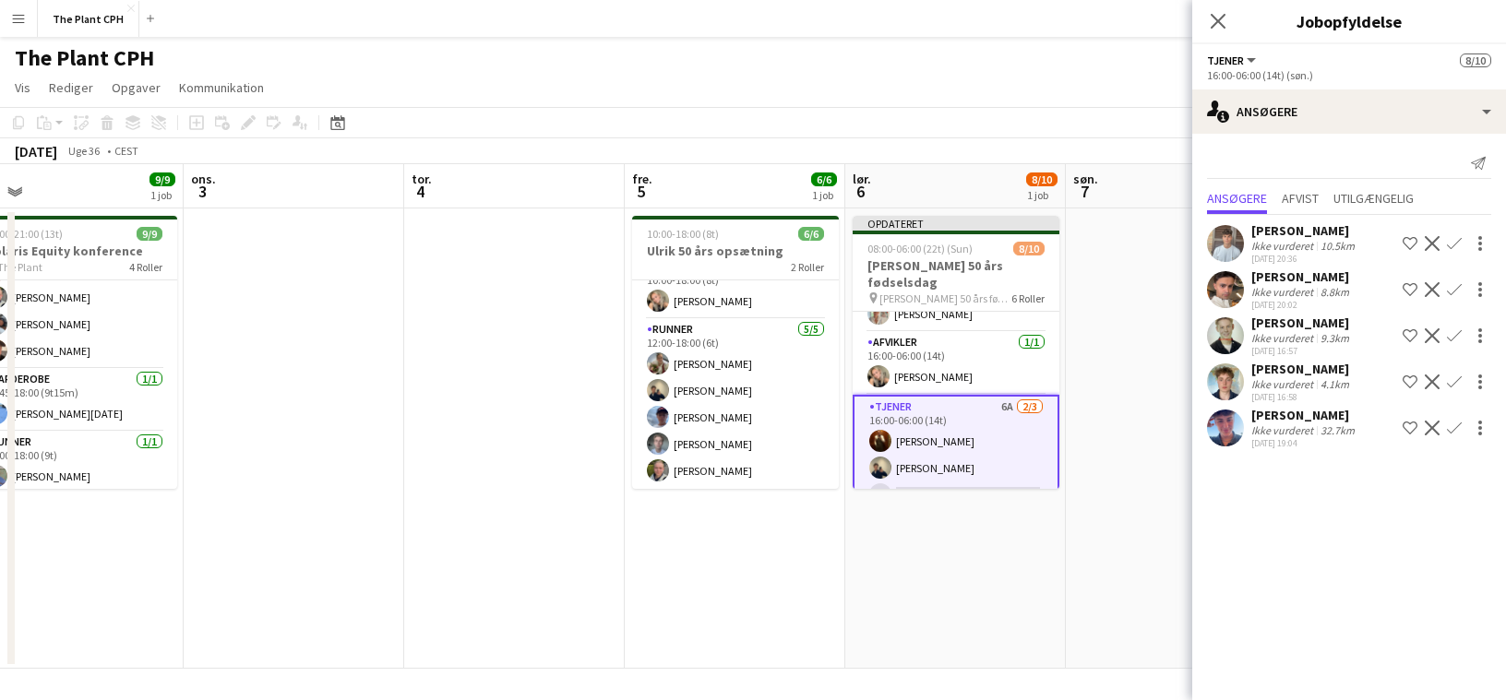
click at [1453, 436] on app-icon "Bekræft" at bounding box center [1454, 428] width 15 height 15
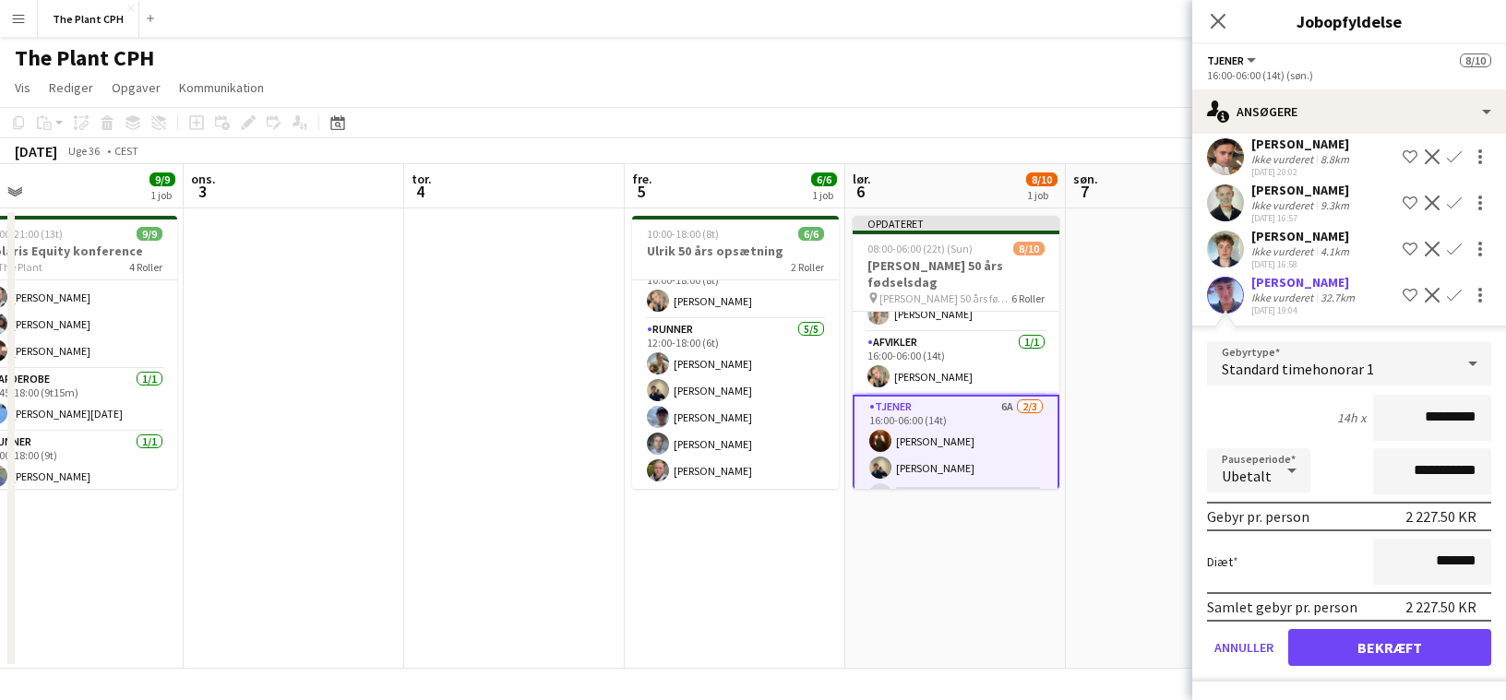
scroll to position [149, 0]
click at [1382, 632] on button "Bekræft" at bounding box center [1389, 647] width 203 height 37
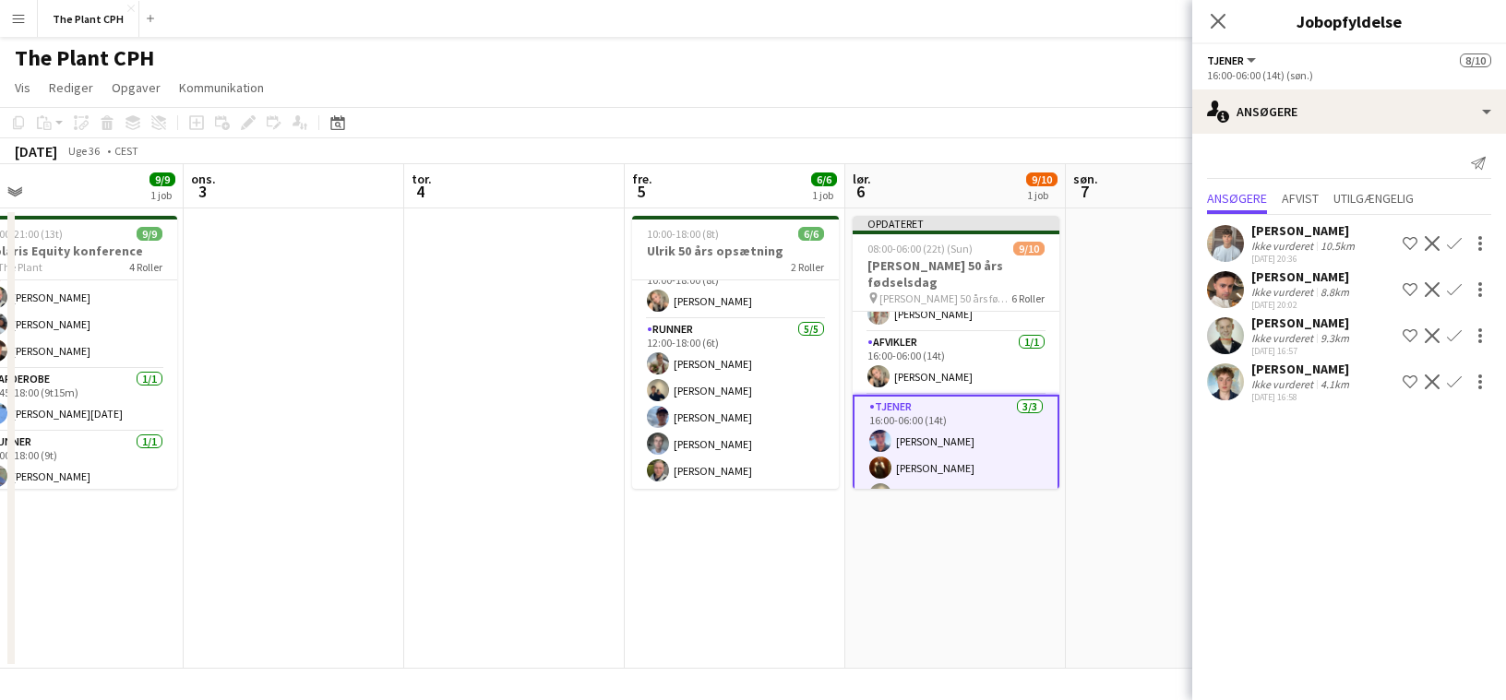
click at [1019, 77] on app-page-menu "Vis Dagvisning udvidet Dagvisning kollapset Månedsvisning Datovælger Spring til…" at bounding box center [753, 89] width 1506 height 35
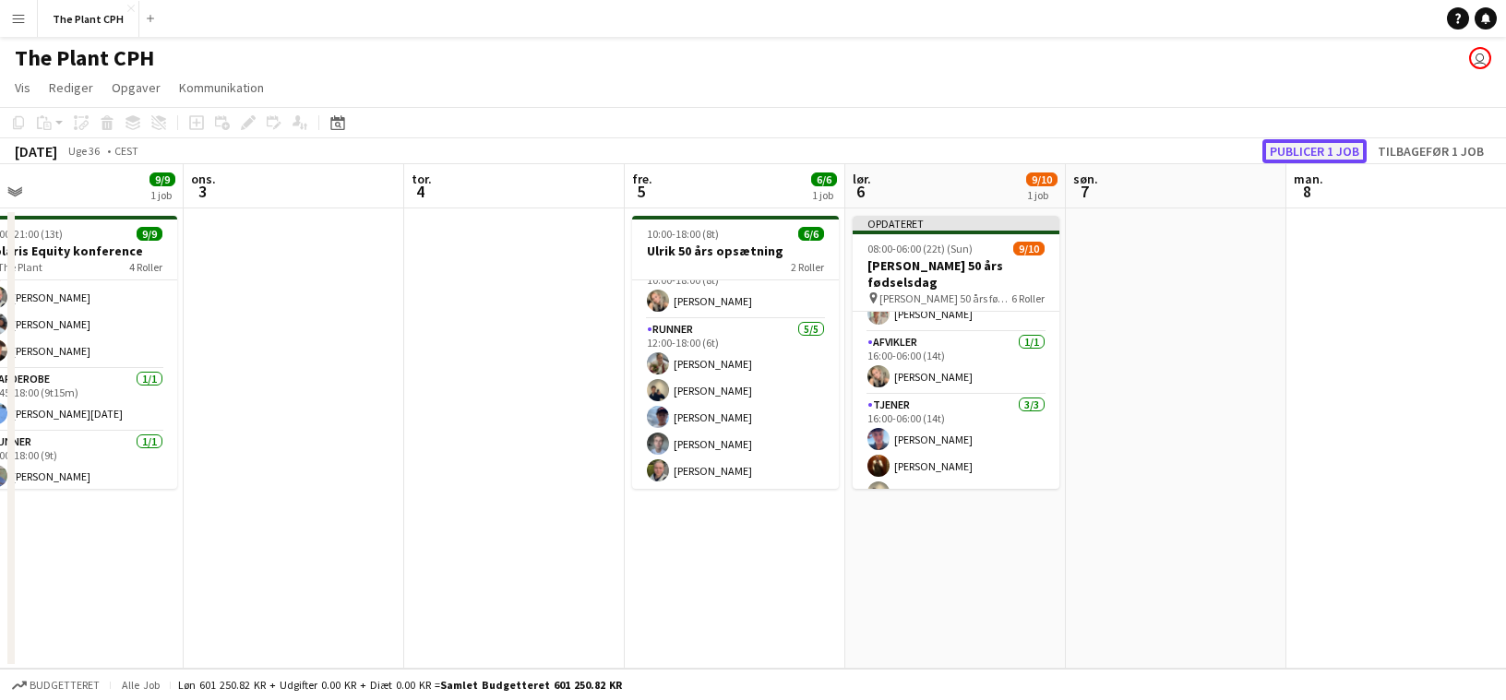
click at [1310, 155] on button "Publicer 1 job" at bounding box center [1314, 151] width 104 height 24
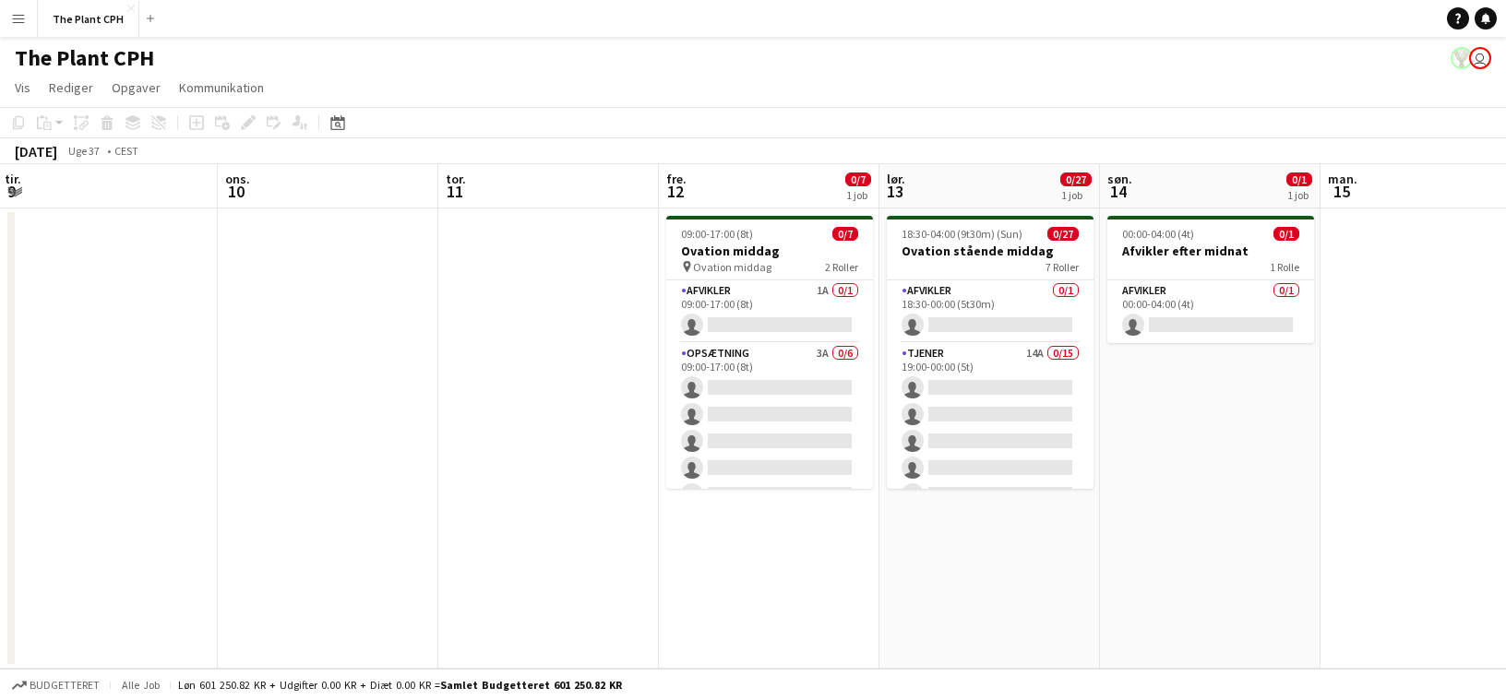
scroll to position [0, 670]
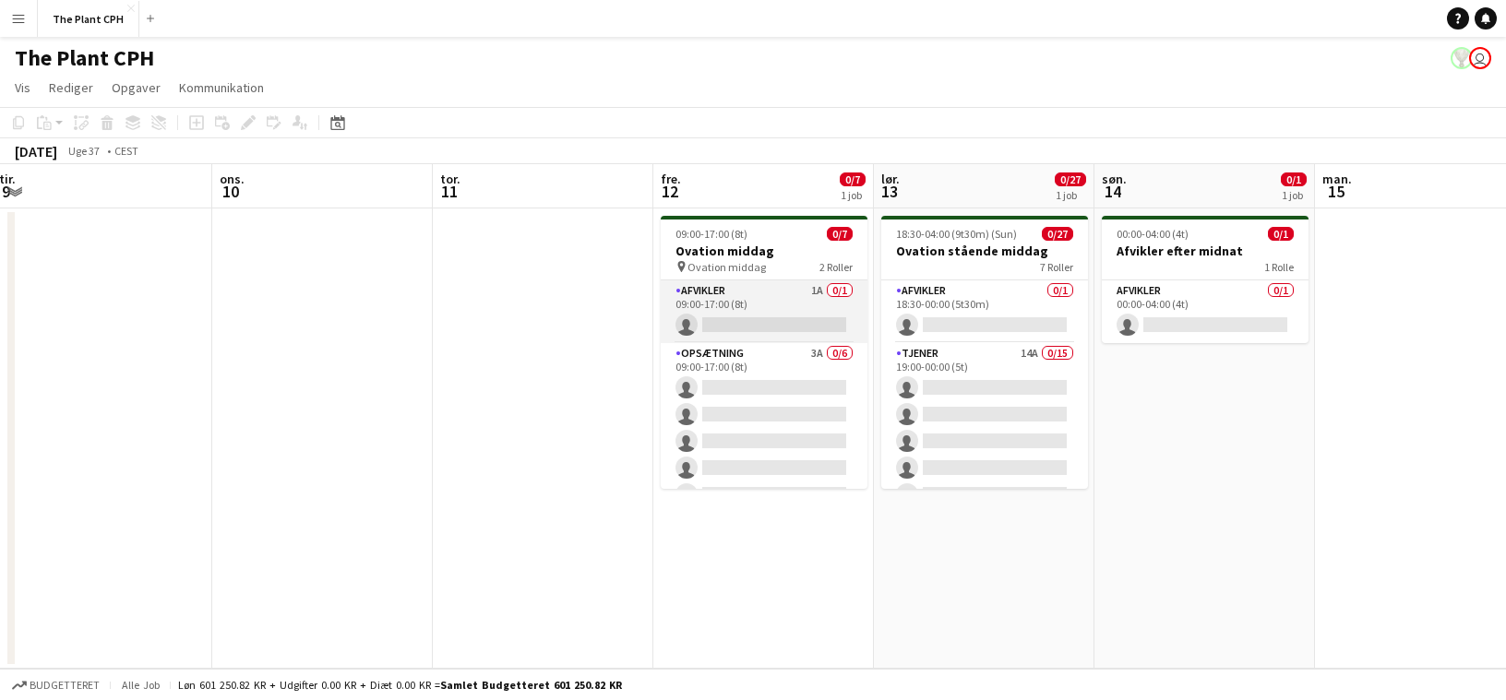
click at [791, 330] on app-card-role "Afvikler 1A 0/1 09:00-17:00 (8t) single-neutral-actions" at bounding box center [764, 312] width 207 height 63
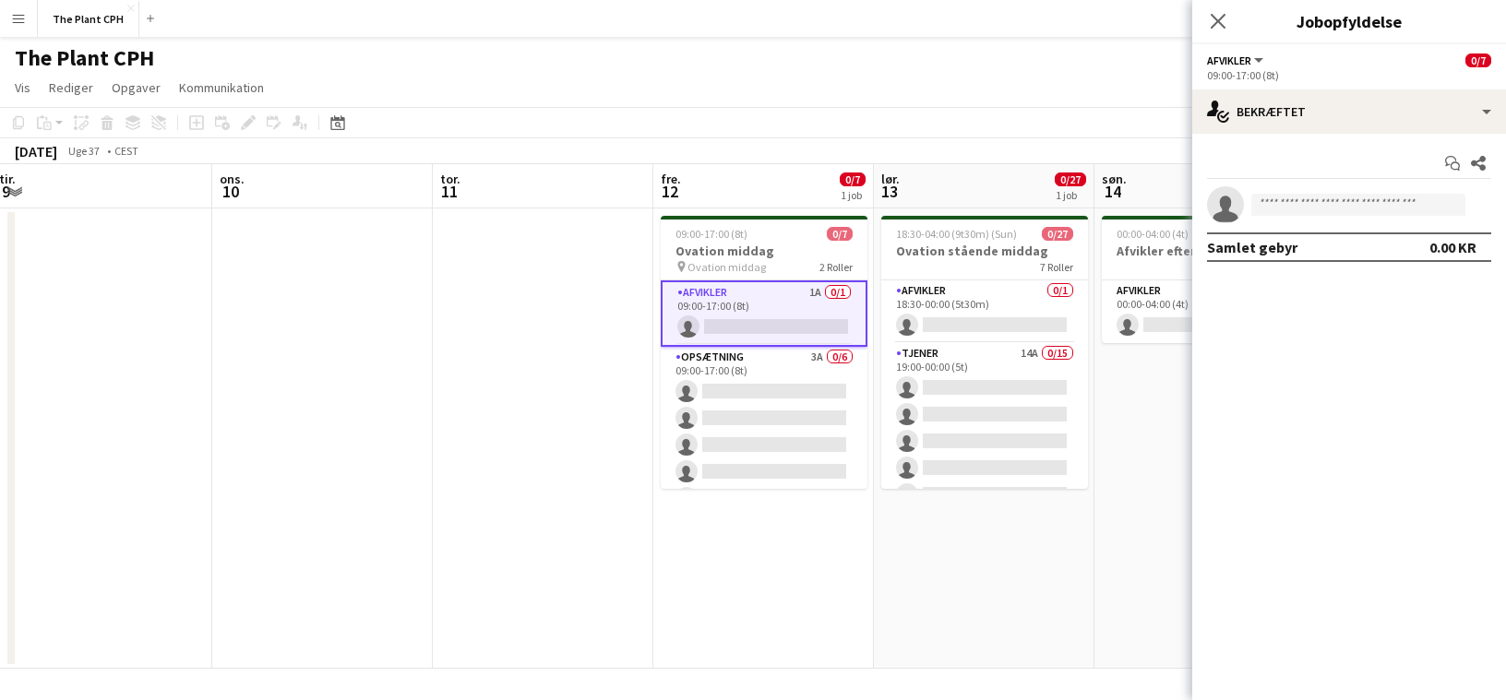
click at [1379, 145] on div "Start chat Del single-neutral-actions Samlet gebyr 0.00 KR" at bounding box center [1349, 205] width 314 height 143
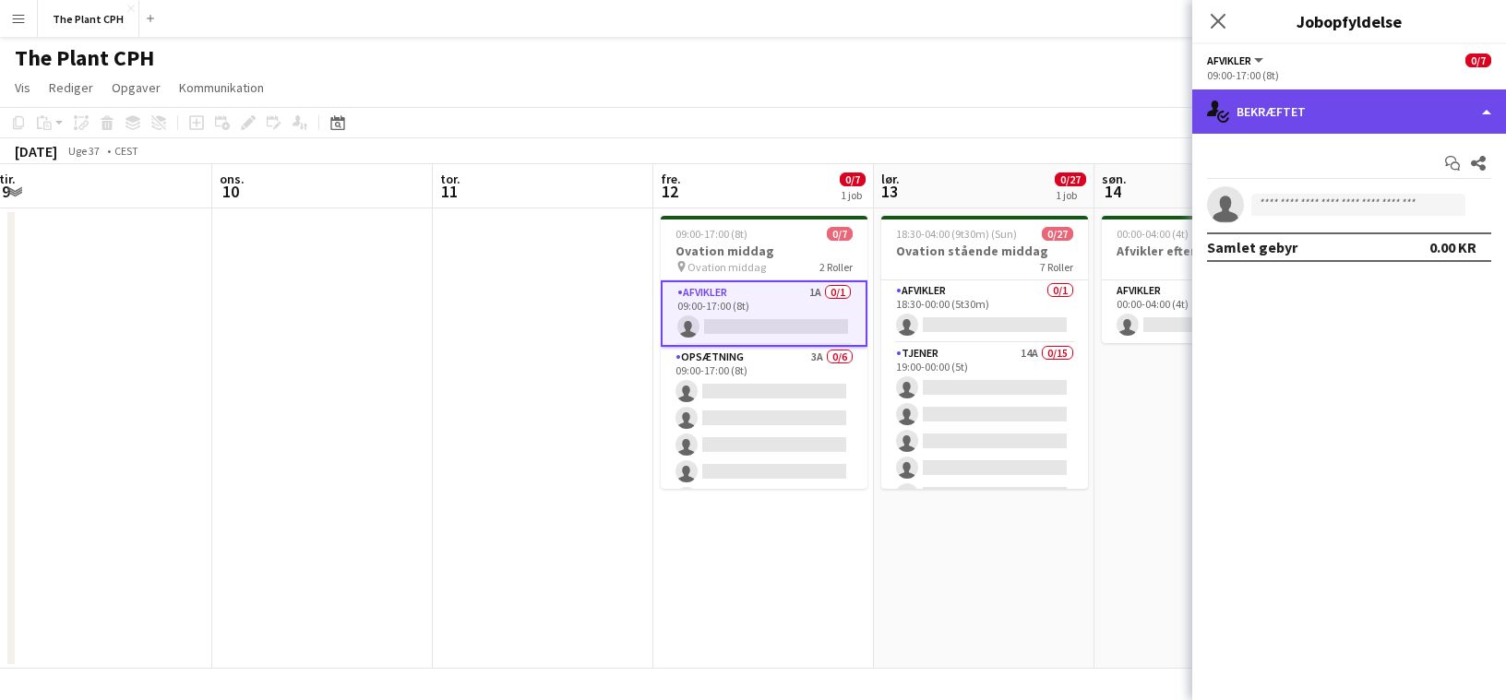
click at [1380, 127] on div "single-neutral-actions-check-2 Bekræftet" at bounding box center [1349, 112] width 314 height 44
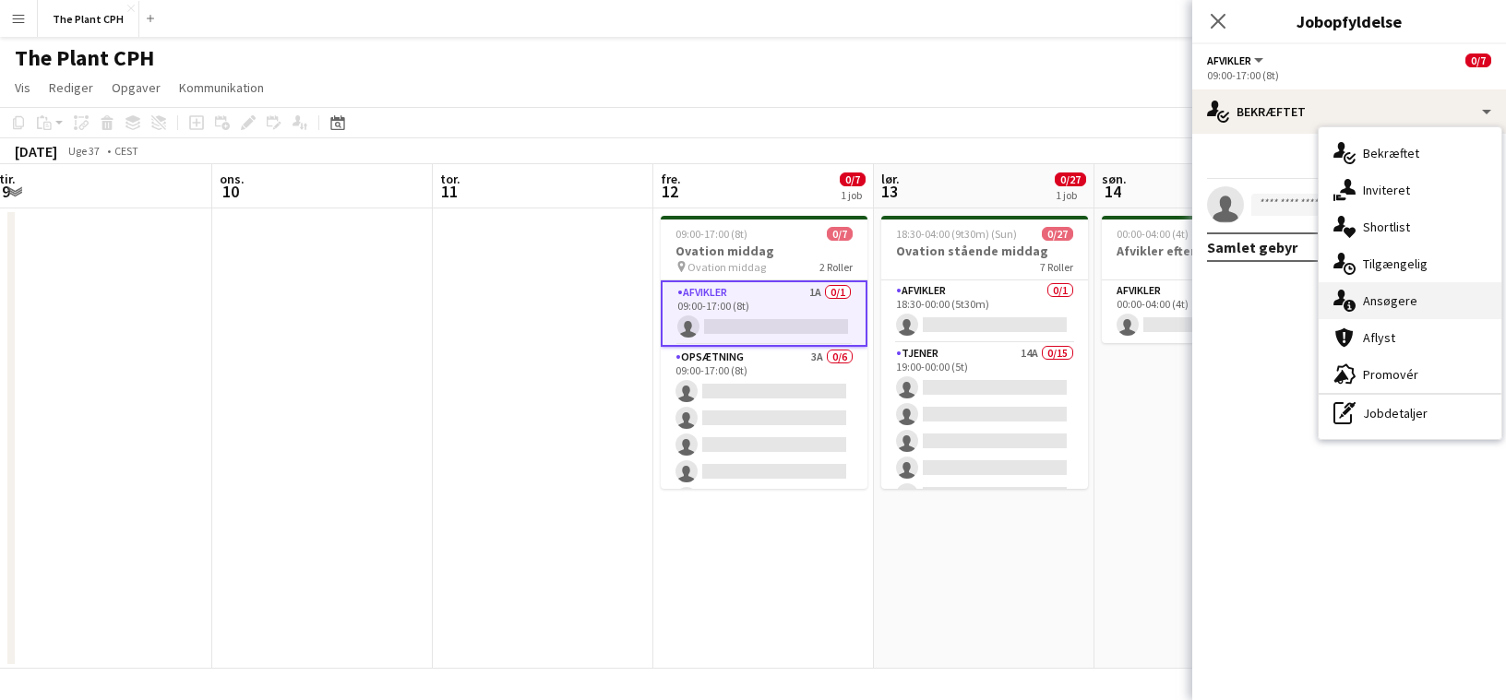
click at [1418, 291] on div "single-neutral-actions-information Ansøgere" at bounding box center [1410, 300] width 183 height 37
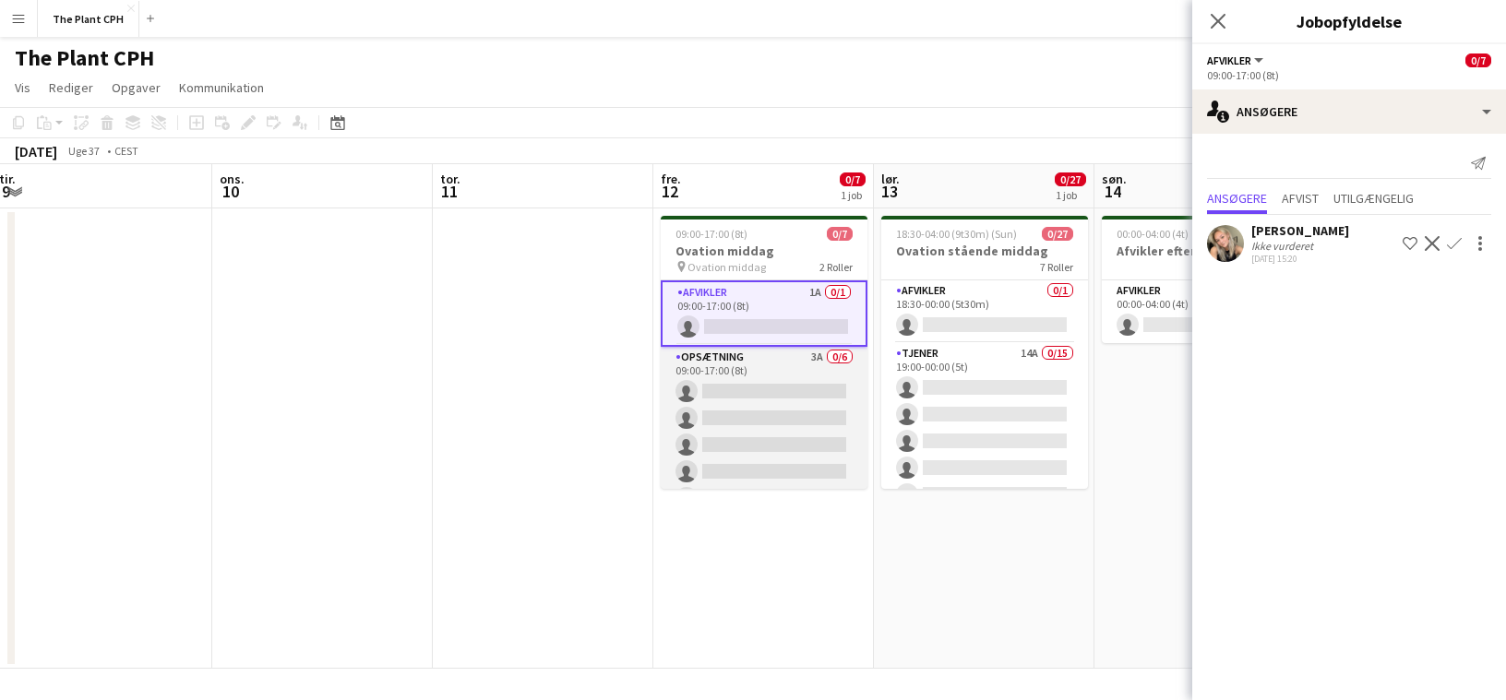
click at [786, 417] on app-card-role "Opsætning 3A 0/6 09:00-17:00 (8t) single-neutral-actions single-neutral-actions…" at bounding box center [764, 445] width 207 height 197
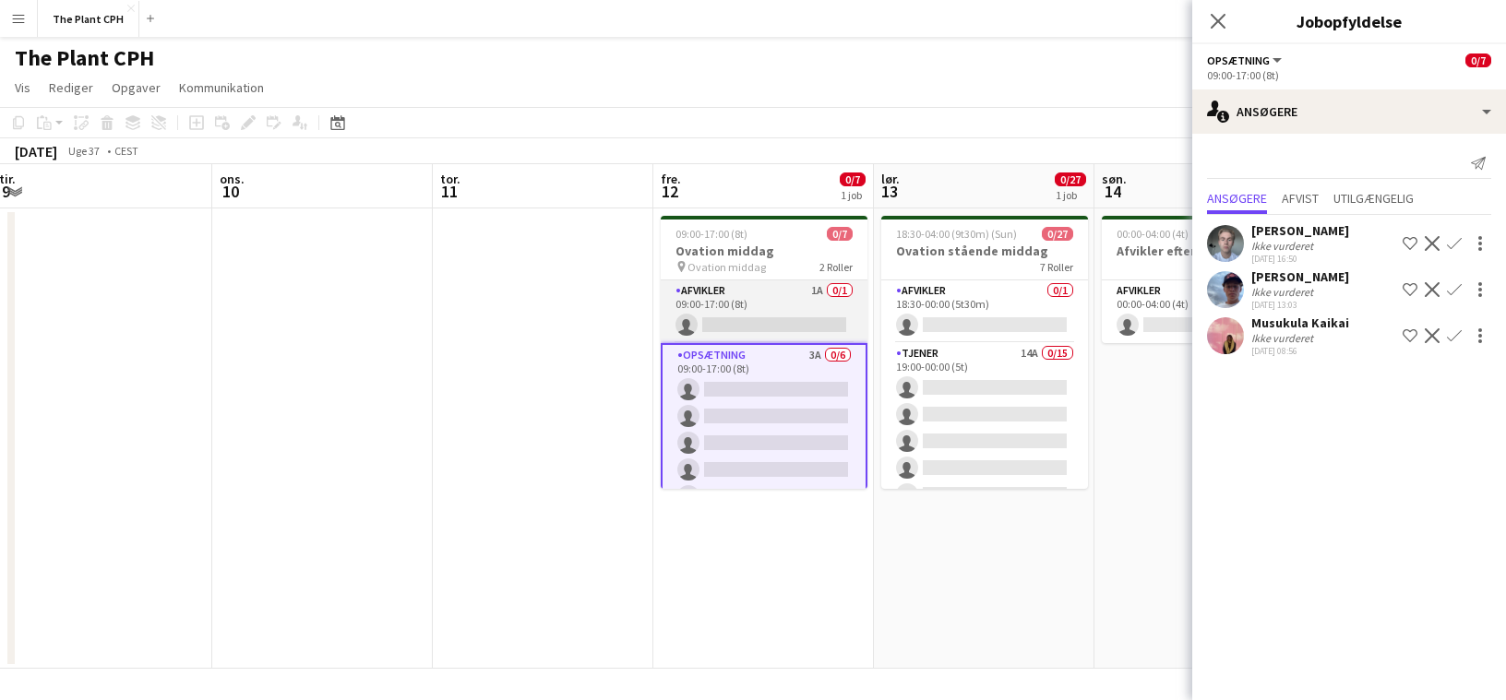
click at [785, 309] on app-card-role "Afvikler 1A 0/1 09:00-17:00 (8t) single-neutral-actions" at bounding box center [764, 312] width 207 height 63
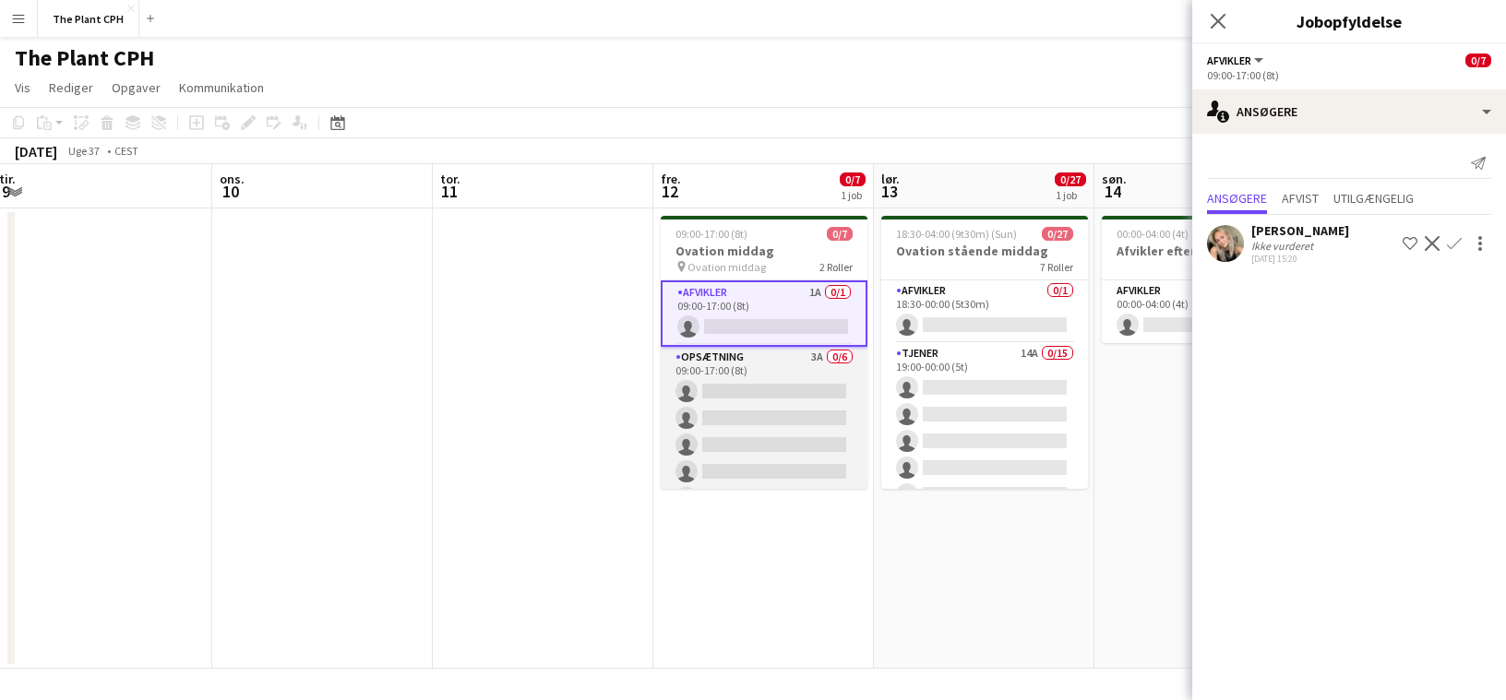
click at [796, 388] on app-card-role "Opsætning 3A 0/6 09:00-17:00 (8t) single-neutral-actions single-neutral-actions…" at bounding box center [764, 445] width 207 height 197
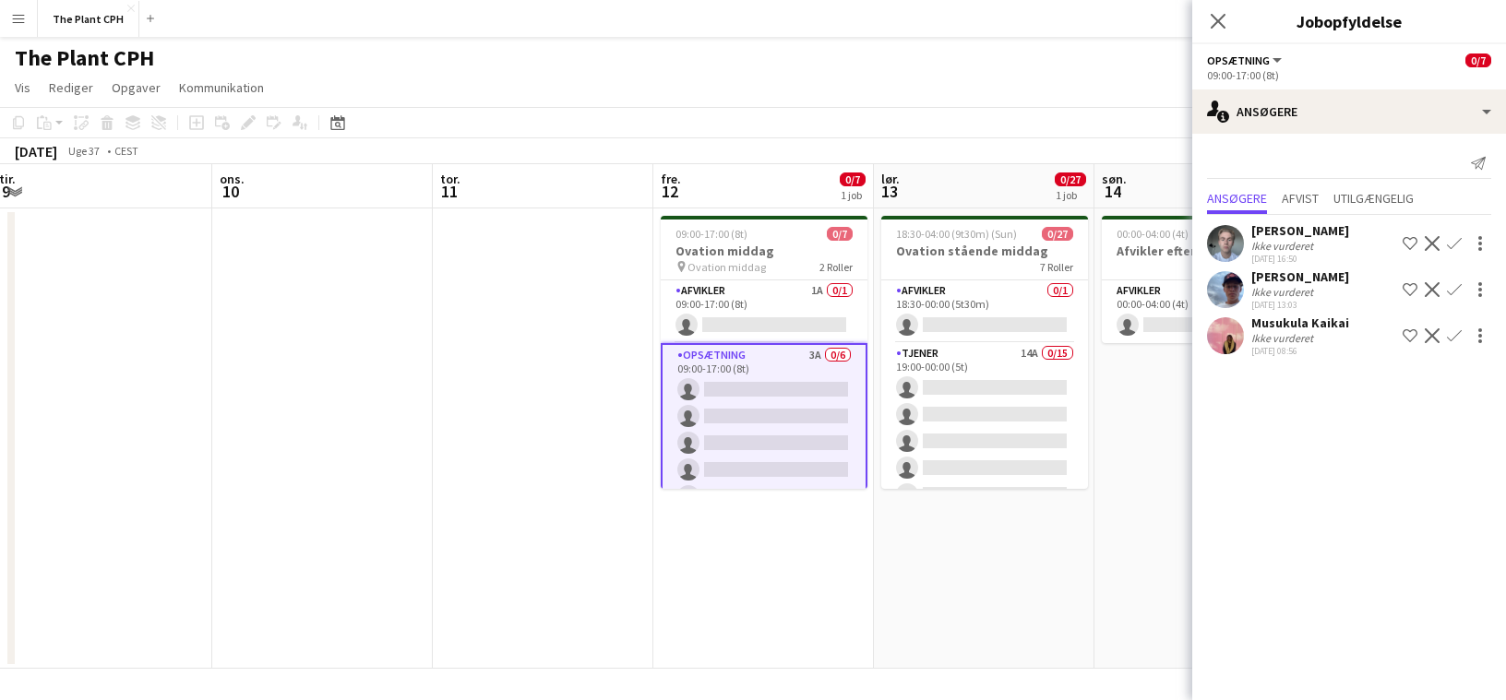
click at [717, 189] on app-board-header-date "fre. 12 0/7 1 job" at bounding box center [763, 186] width 221 height 44
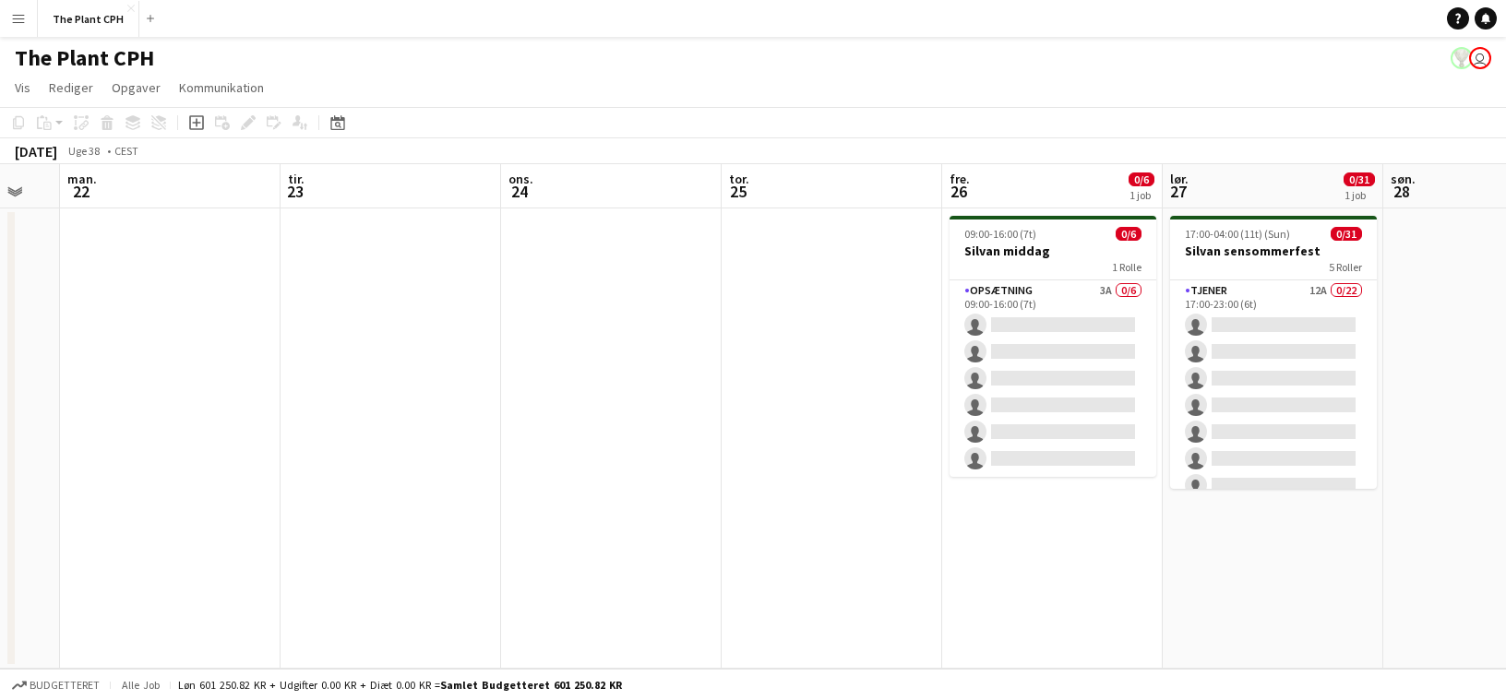
scroll to position [0, 653]
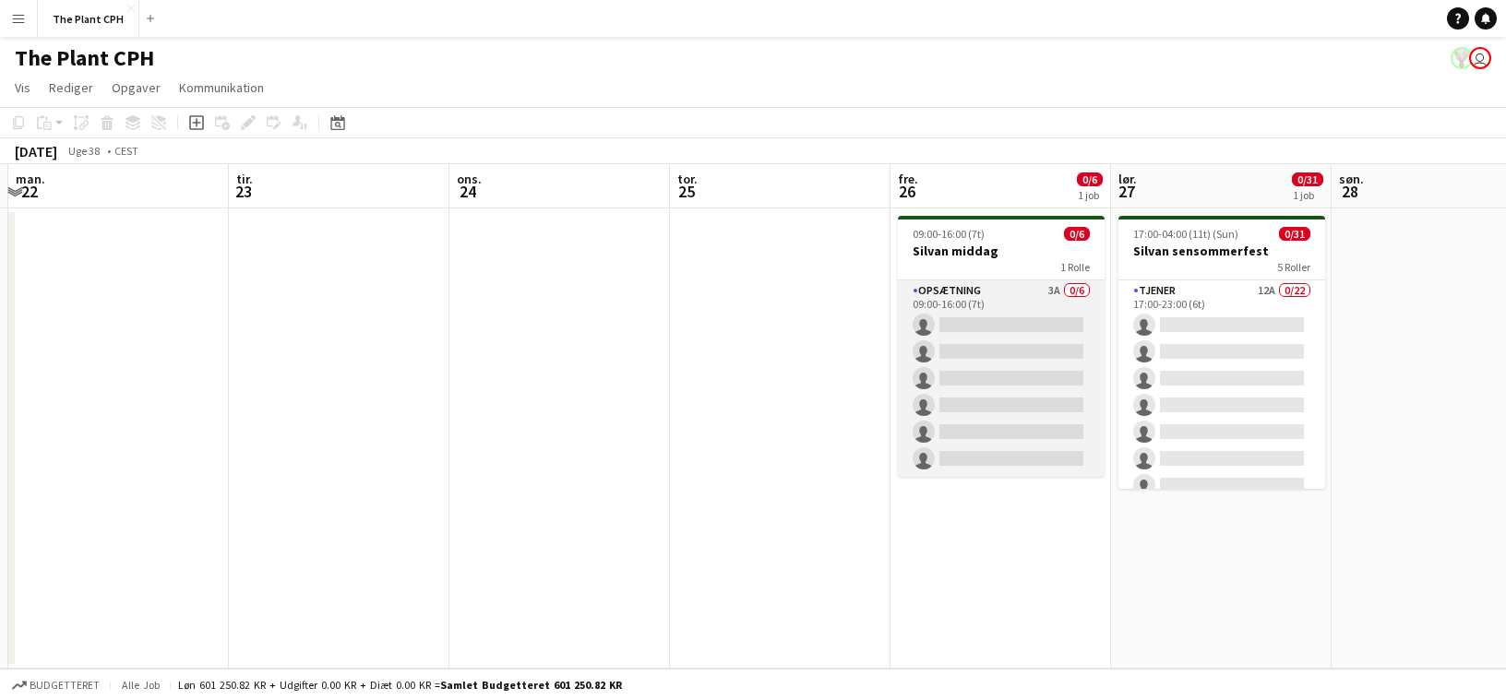
click at [1044, 320] on app-card-role "Opsætning 3A 0/6 09:00-16:00 (7t) single-neutral-actions single-neutral-actions…" at bounding box center [1001, 379] width 207 height 197
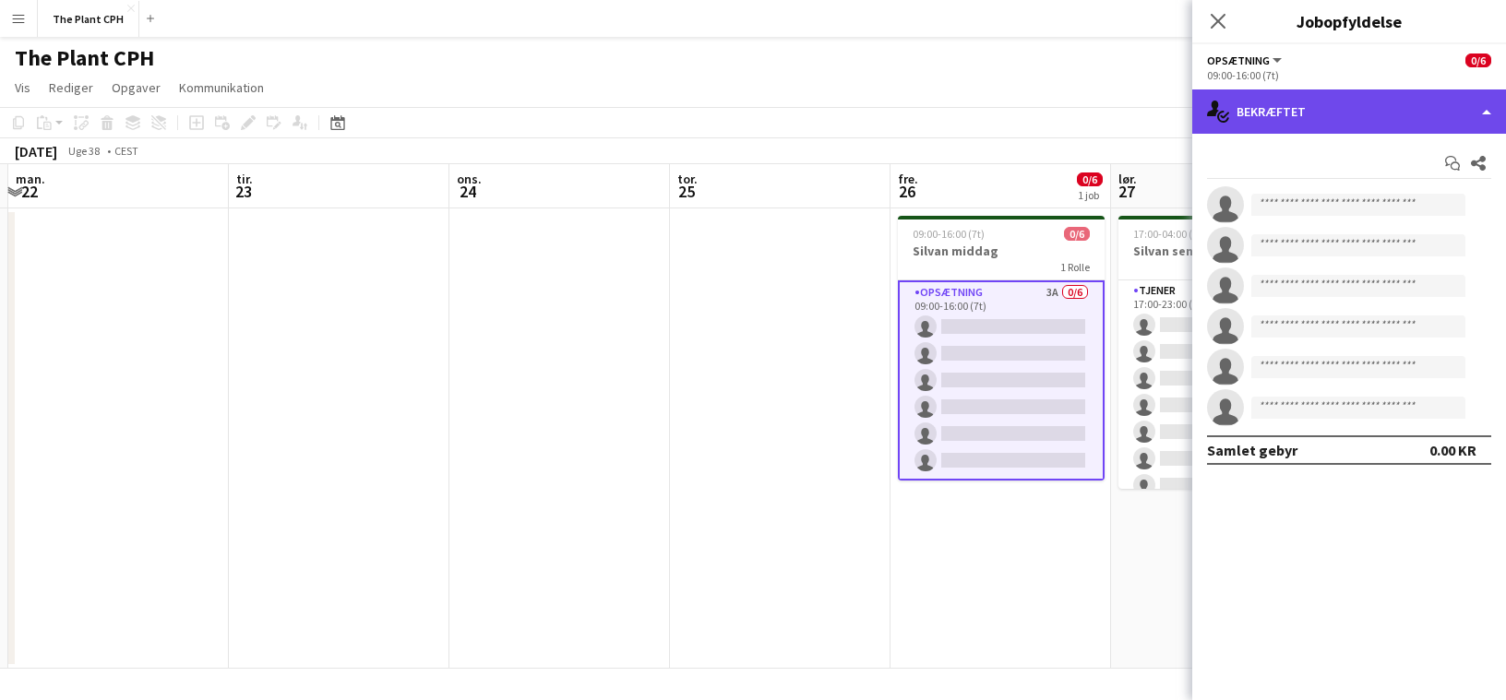
click at [1340, 106] on div "single-neutral-actions-check-2 Bekræftet" at bounding box center [1349, 112] width 314 height 44
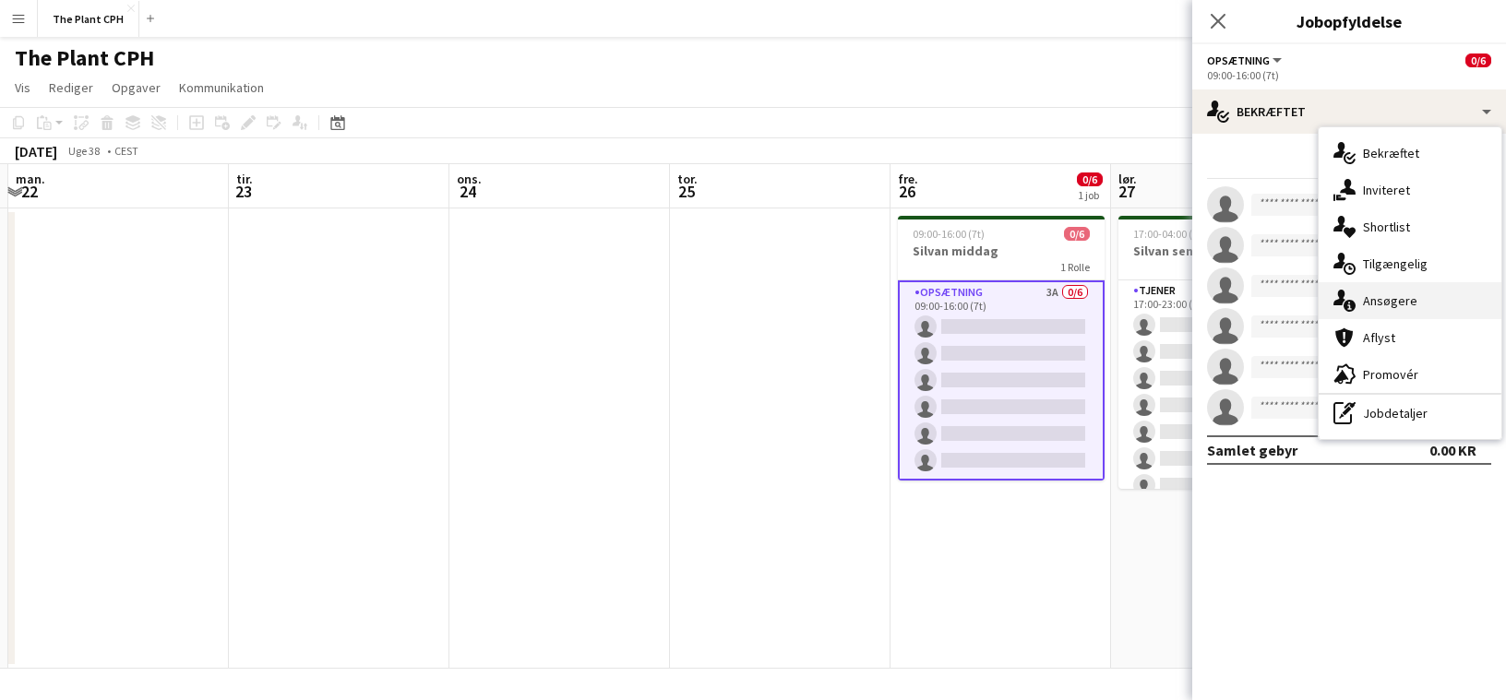
click at [1439, 293] on div "single-neutral-actions-information Ansøgere" at bounding box center [1410, 300] width 183 height 37
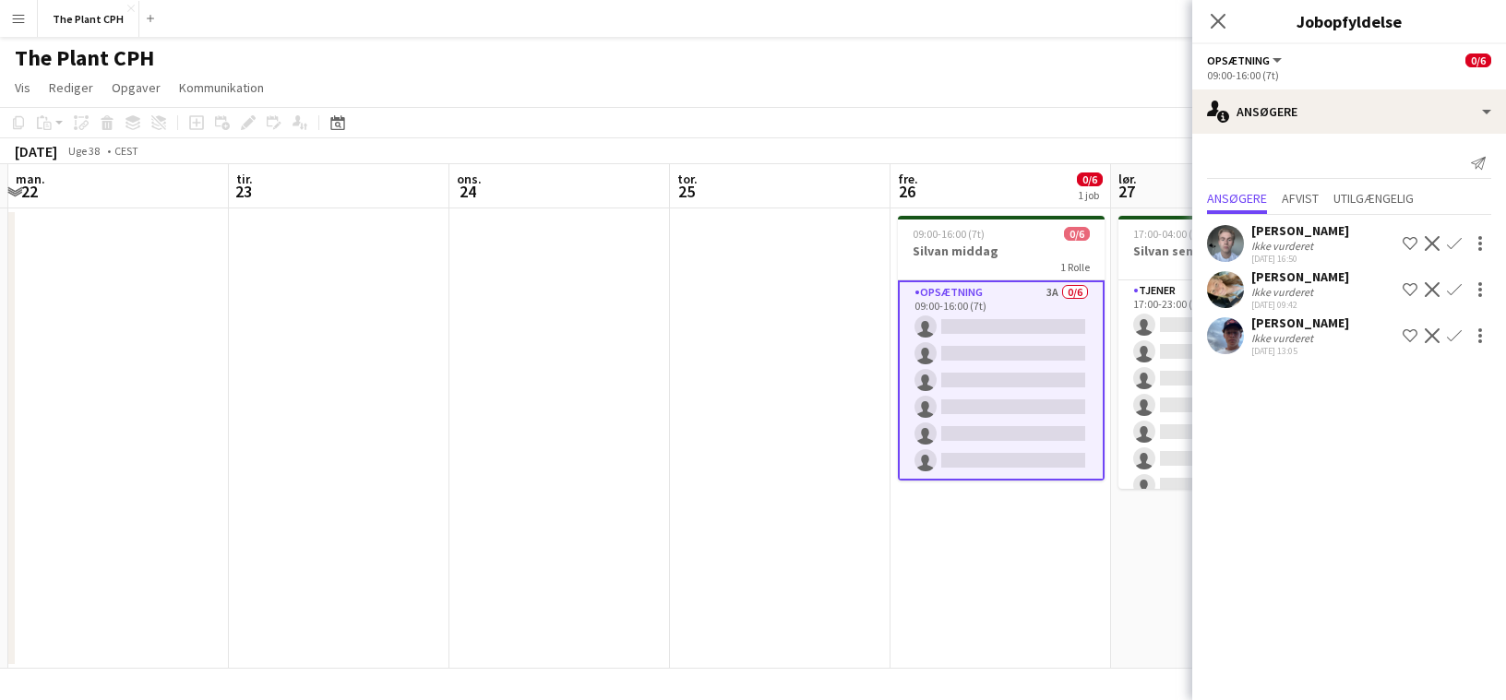
click at [970, 155] on div "[DATE] Uge 38 • CEST" at bounding box center [753, 151] width 1506 height 26
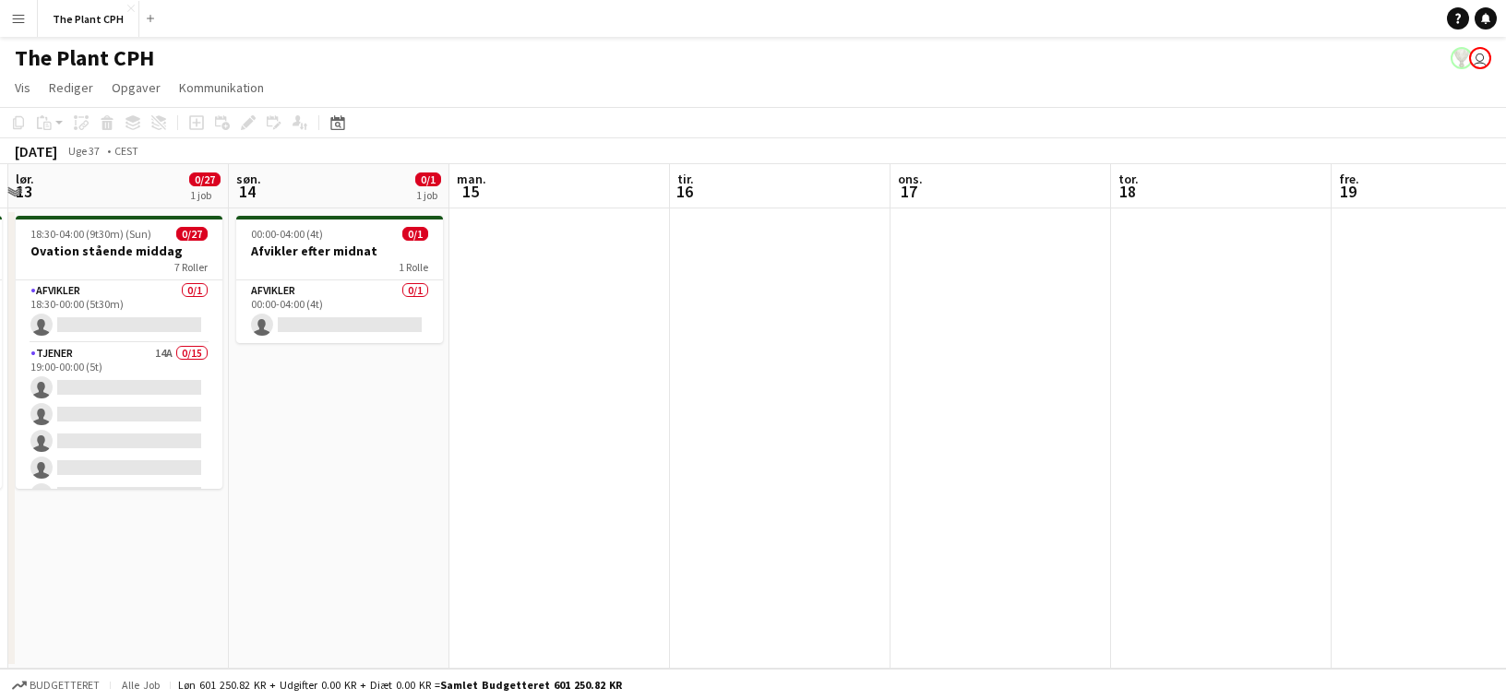
scroll to position [0, 512]
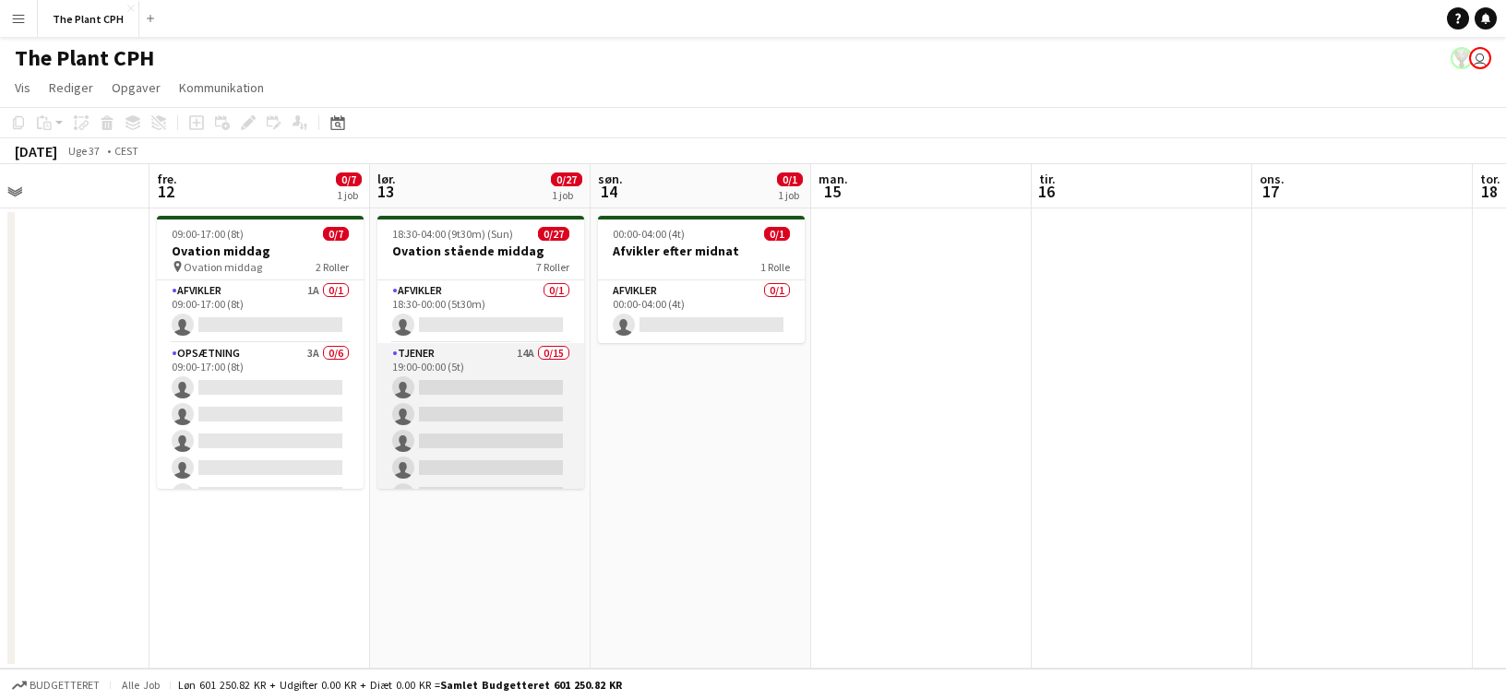
click at [534, 376] on app-card-role "Tjener 14A 0/15 19:00-00:00 (5t) single-neutral-actions single-neutral-actions …" at bounding box center [480, 561] width 207 height 437
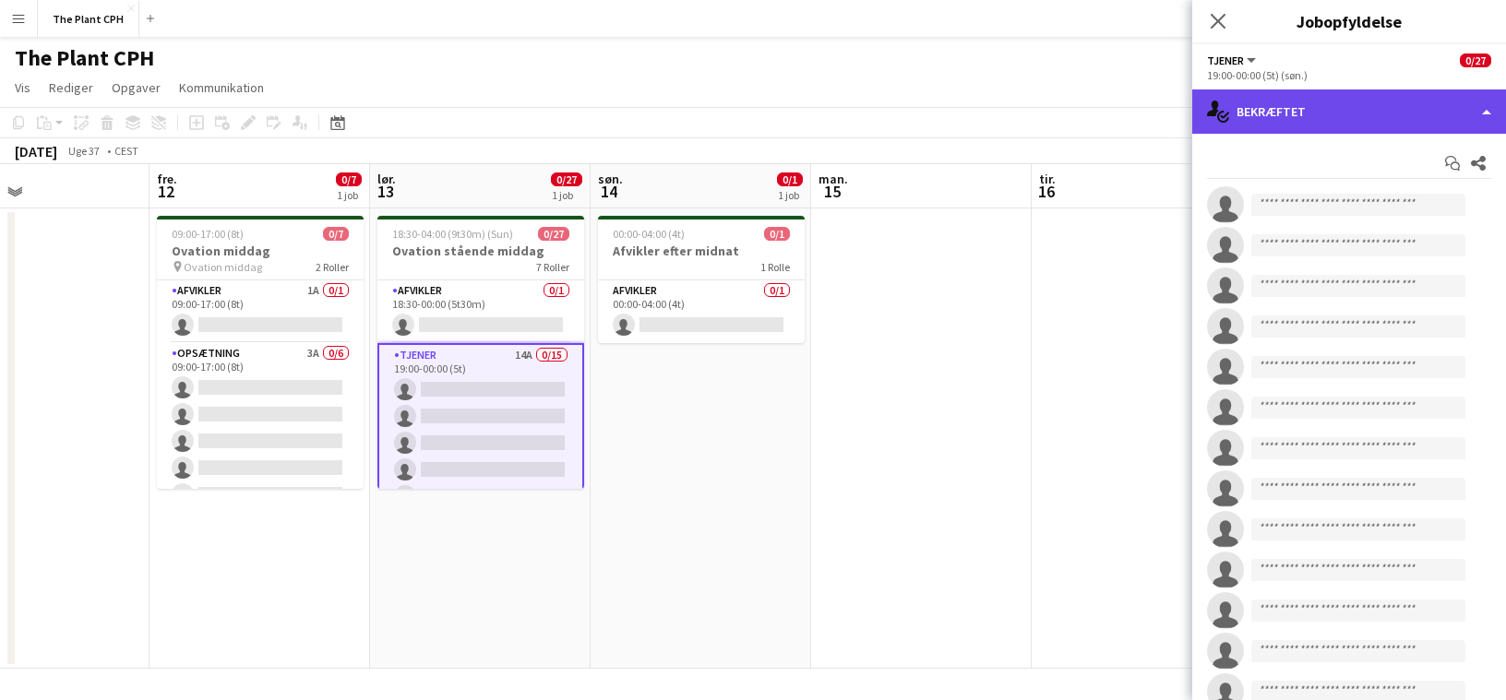
click at [1380, 114] on div "single-neutral-actions-check-2 Bekræftet" at bounding box center [1349, 112] width 314 height 44
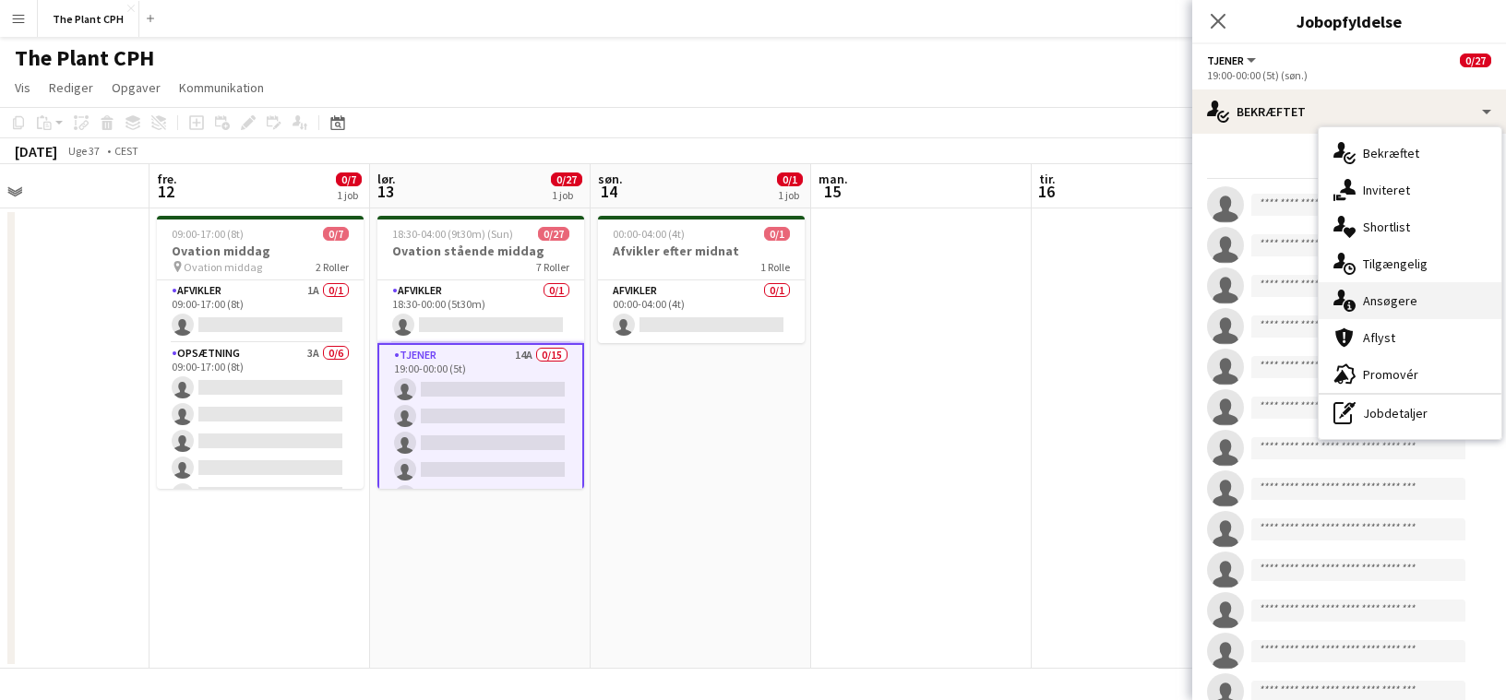
click at [1415, 282] on div "single-neutral-actions-information Ansøgere" at bounding box center [1410, 300] width 183 height 37
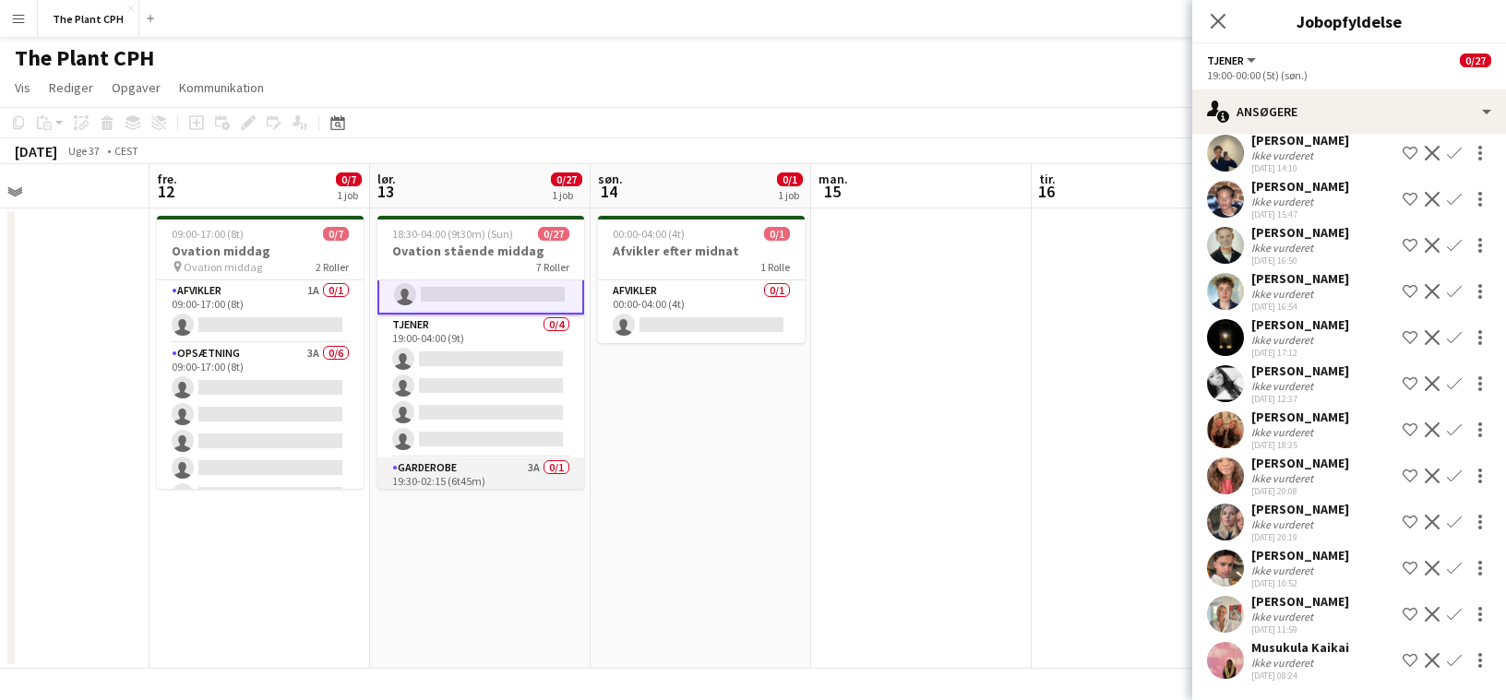
scroll to position [489, 0]
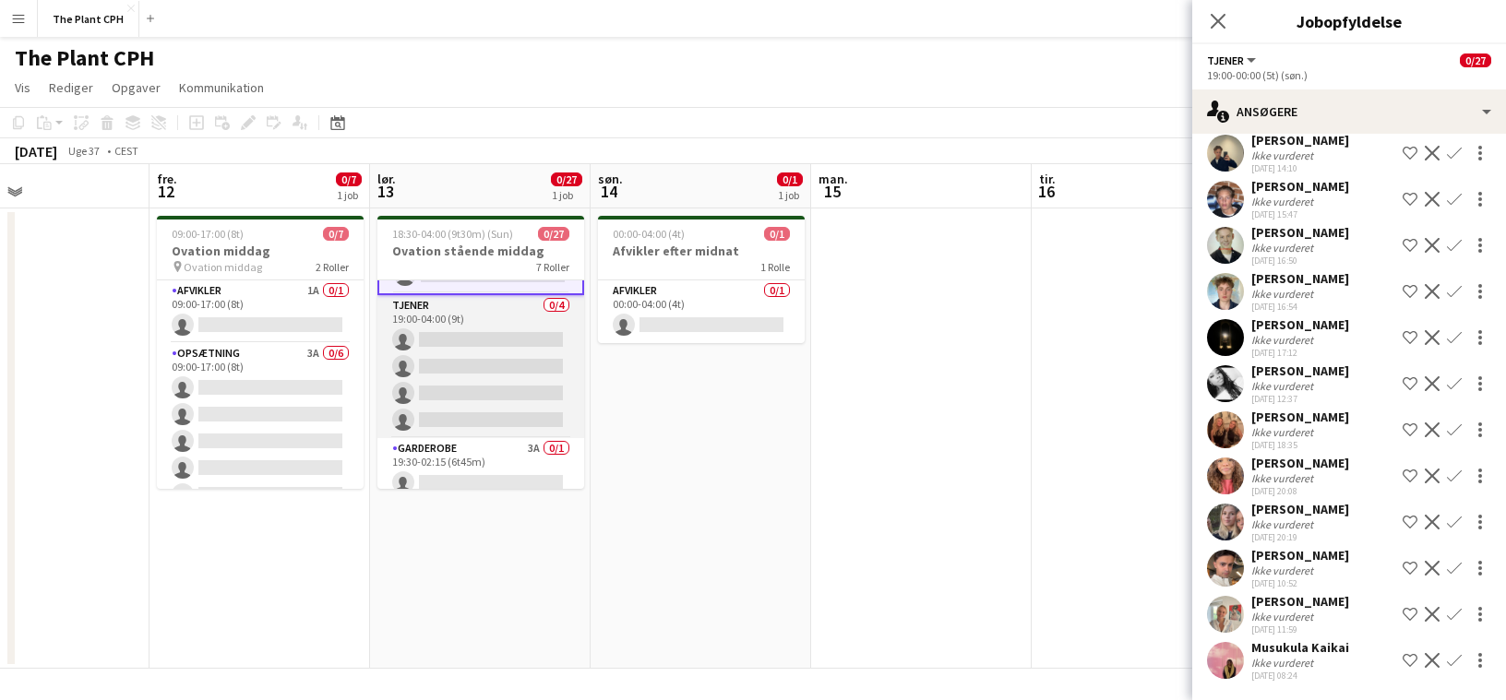
click at [539, 396] on app-card-role "Tjener 0/4 19:00-04:00 (9t) single-neutral-actions single-neutral-actions singl…" at bounding box center [480, 366] width 207 height 143
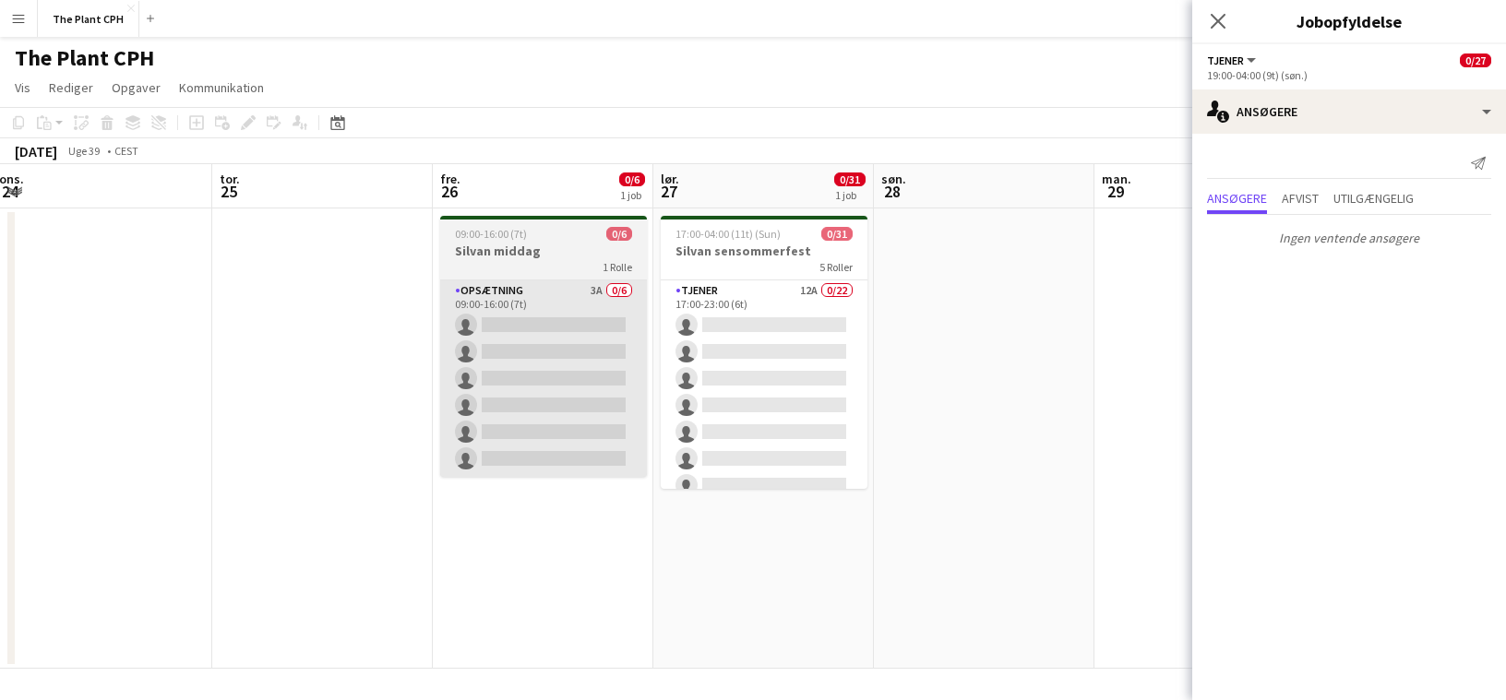
scroll to position [0, 698]
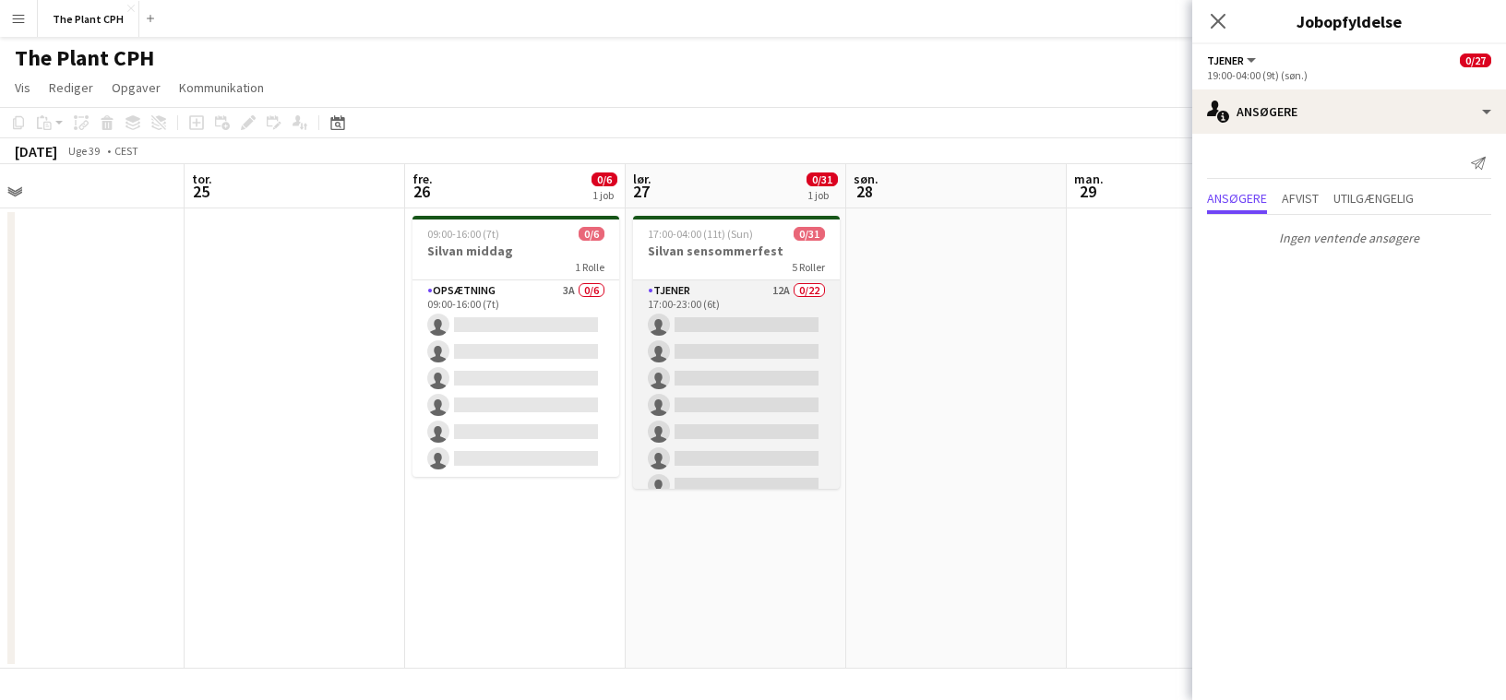
click at [745, 400] on app-card-role "Tjener 12A 0/22 17:00-23:00 (6t) single-neutral-actions single-neutral-actions …" at bounding box center [736, 593] width 207 height 625
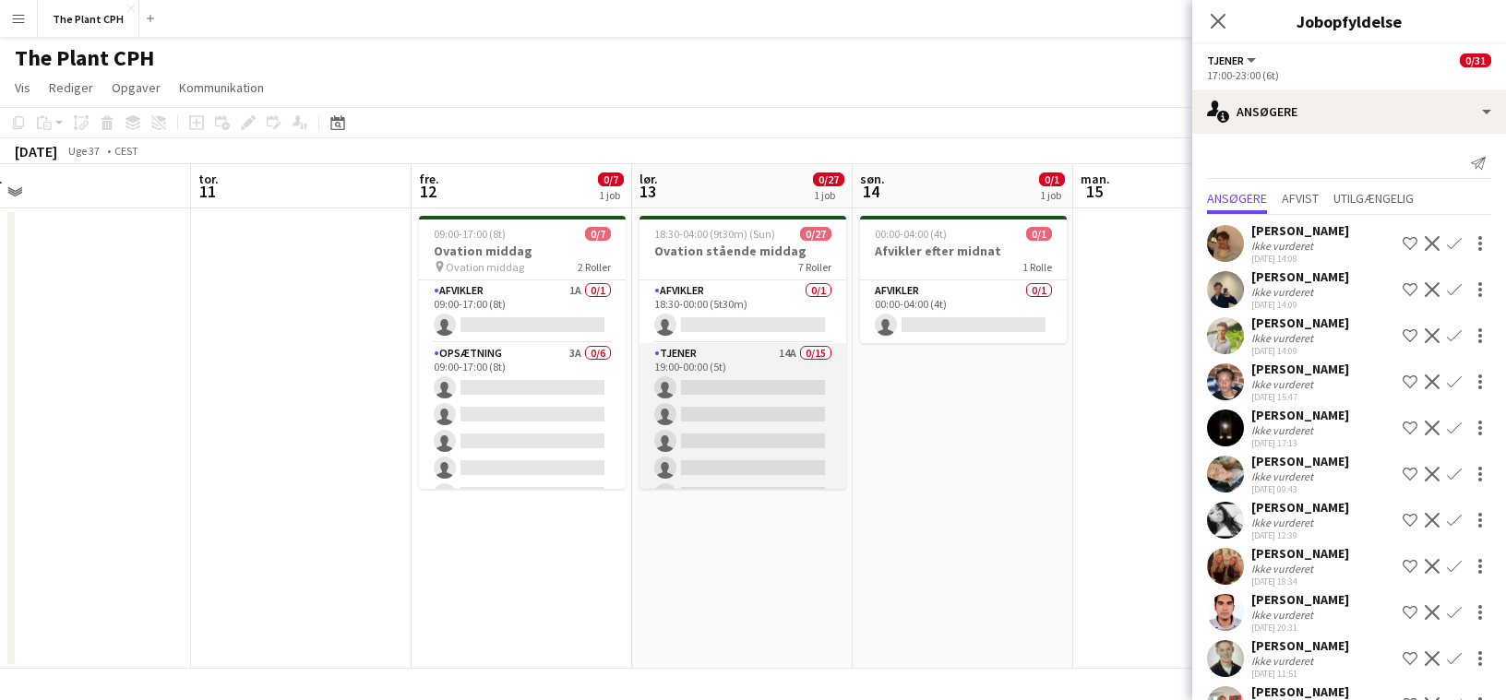
scroll to position [0, 476]
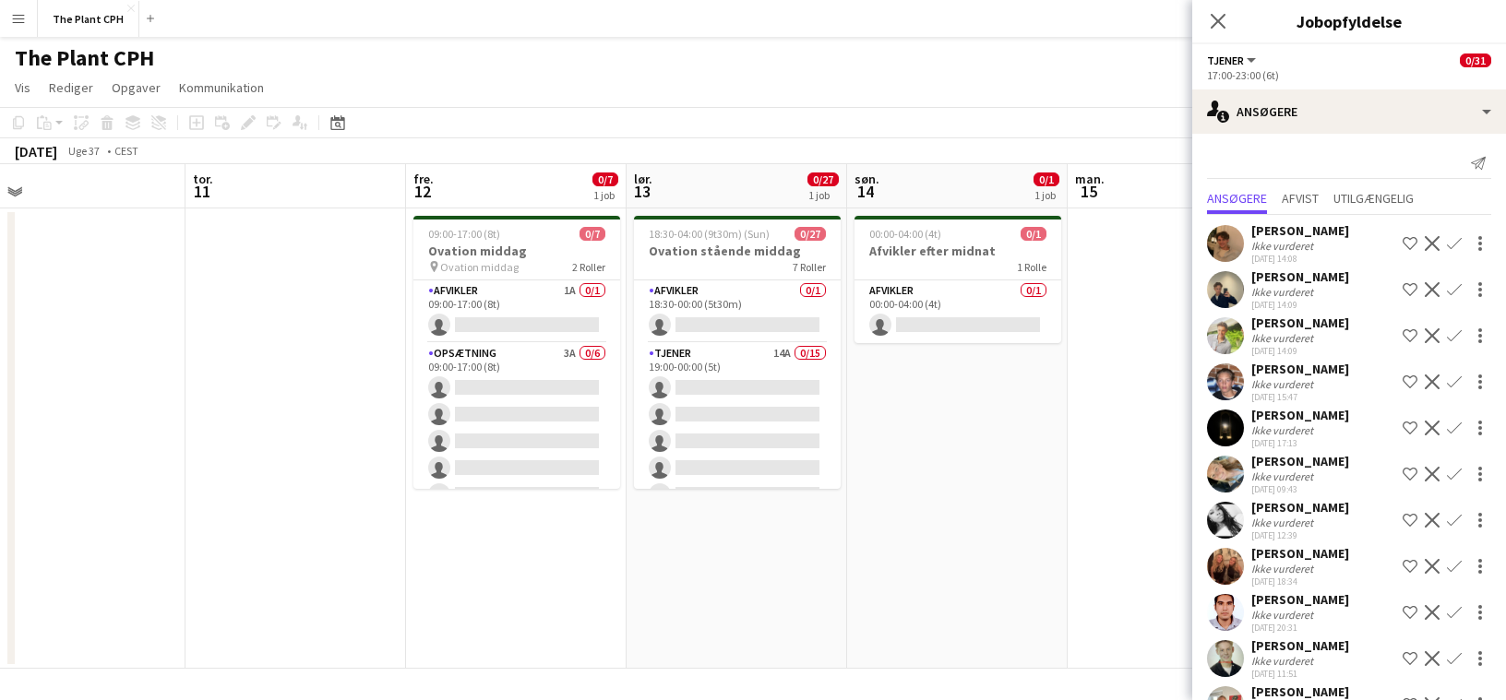
click at [949, 419] on app-date-cell "00:00-04:00 (4t) 0/1 Afvikler efter midnat 1 Rolle Afvikler 0/1 00:00-04:00 (4t…" at bounding box center [957, 439] width 221 height 460
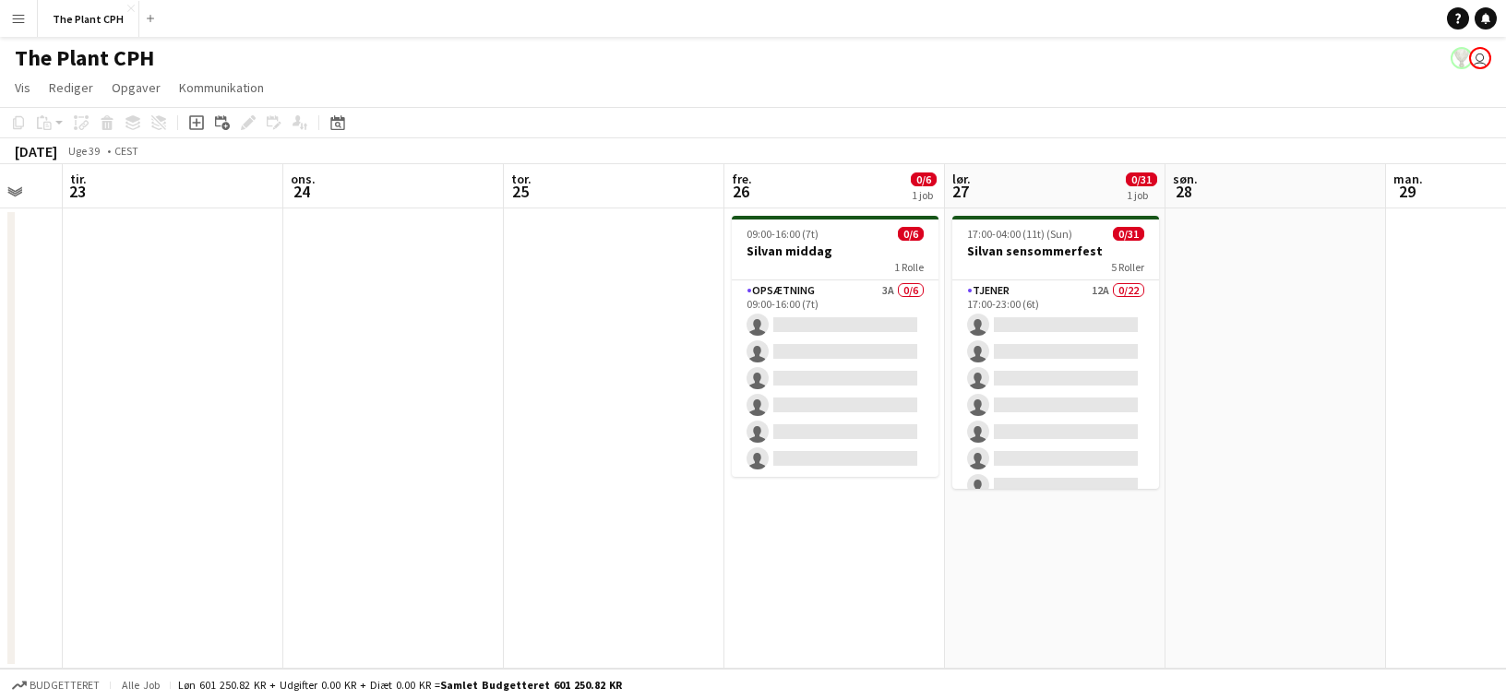
scroll to position [0, 600]
